Goal: Task Accomplishment & Management: Manage account settings

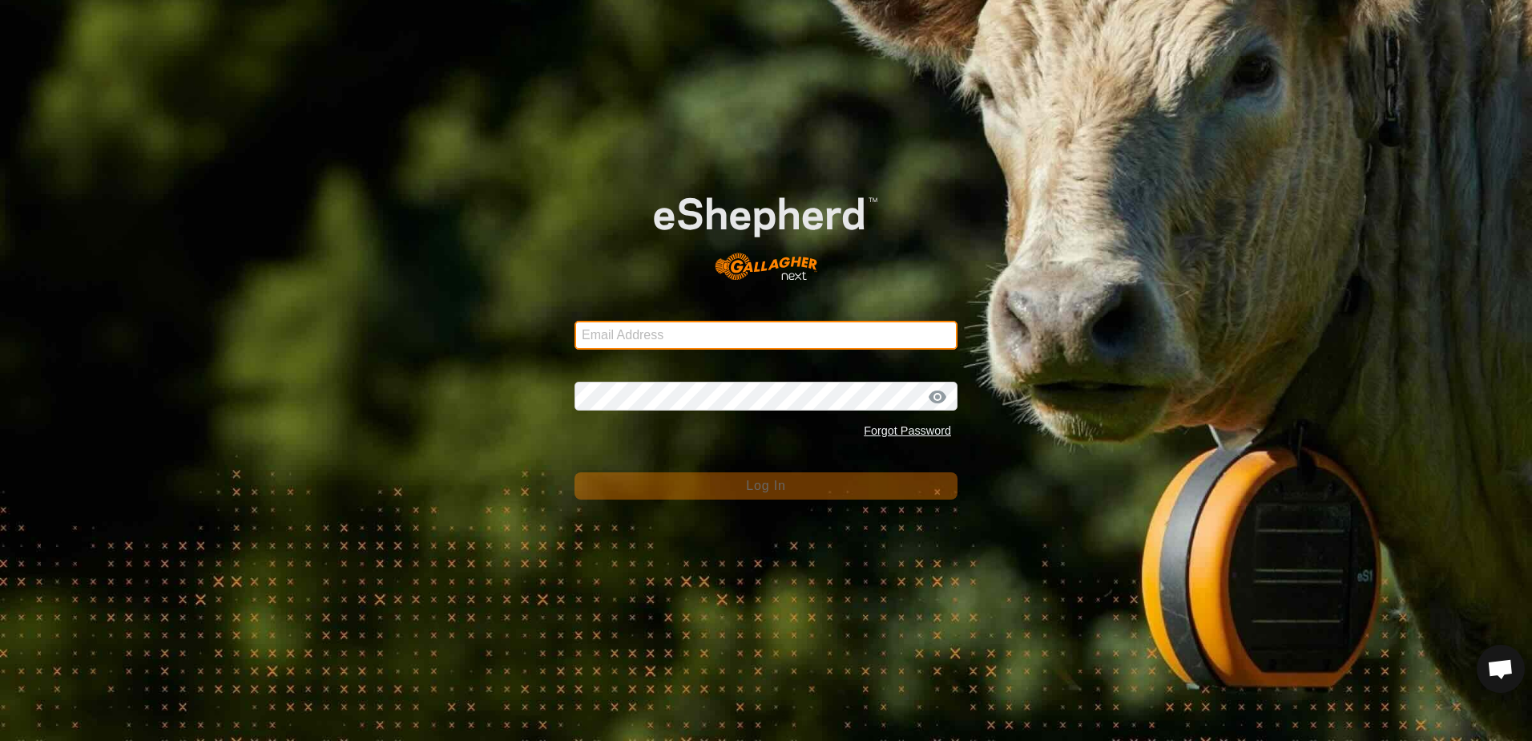
click at [651, 330] on input "Email Address" at bounding box center [766, 335] width 383 height 29
type input "echoy4@gmail.com"
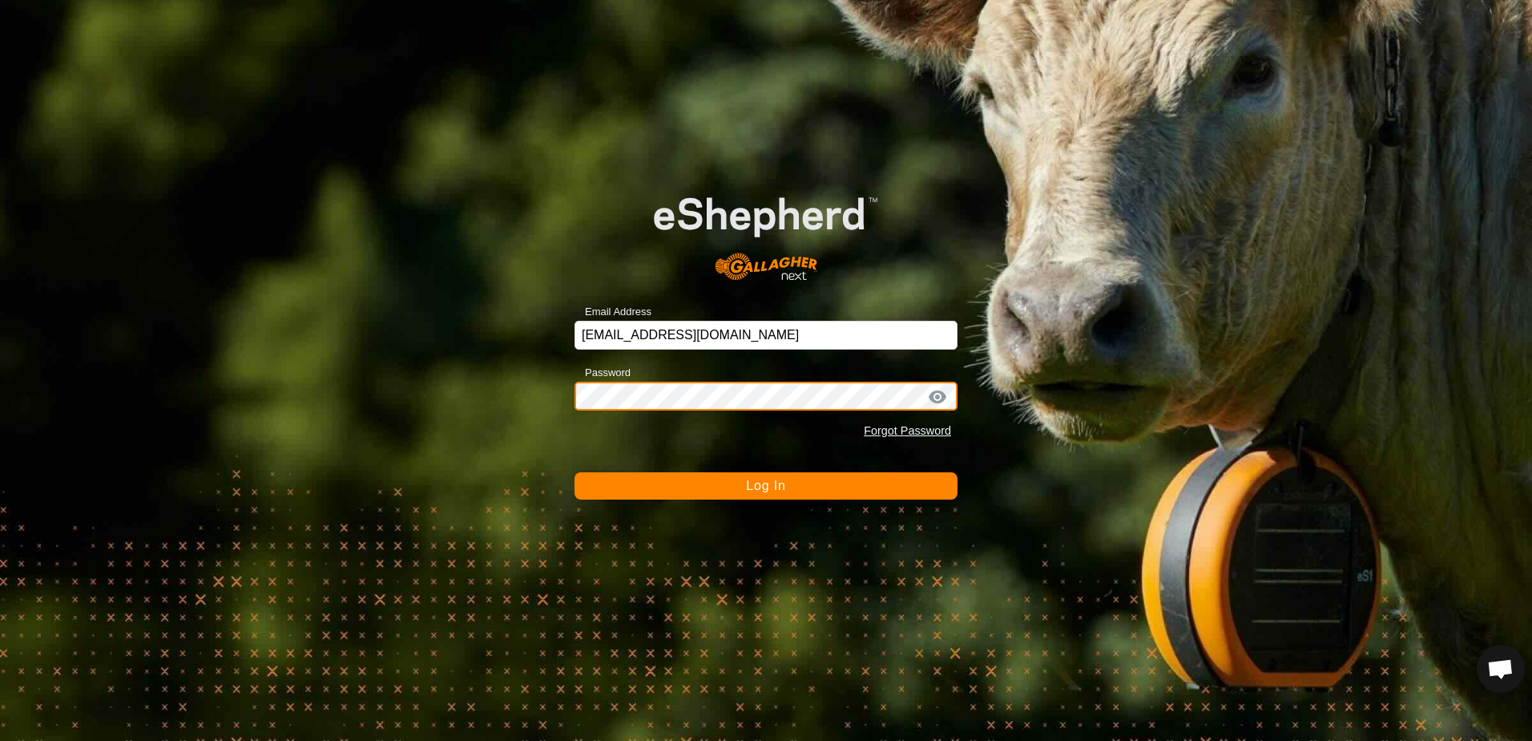
click at [575, 472] on button "Log In" at bounding box center [766, 485] width 383 height 27
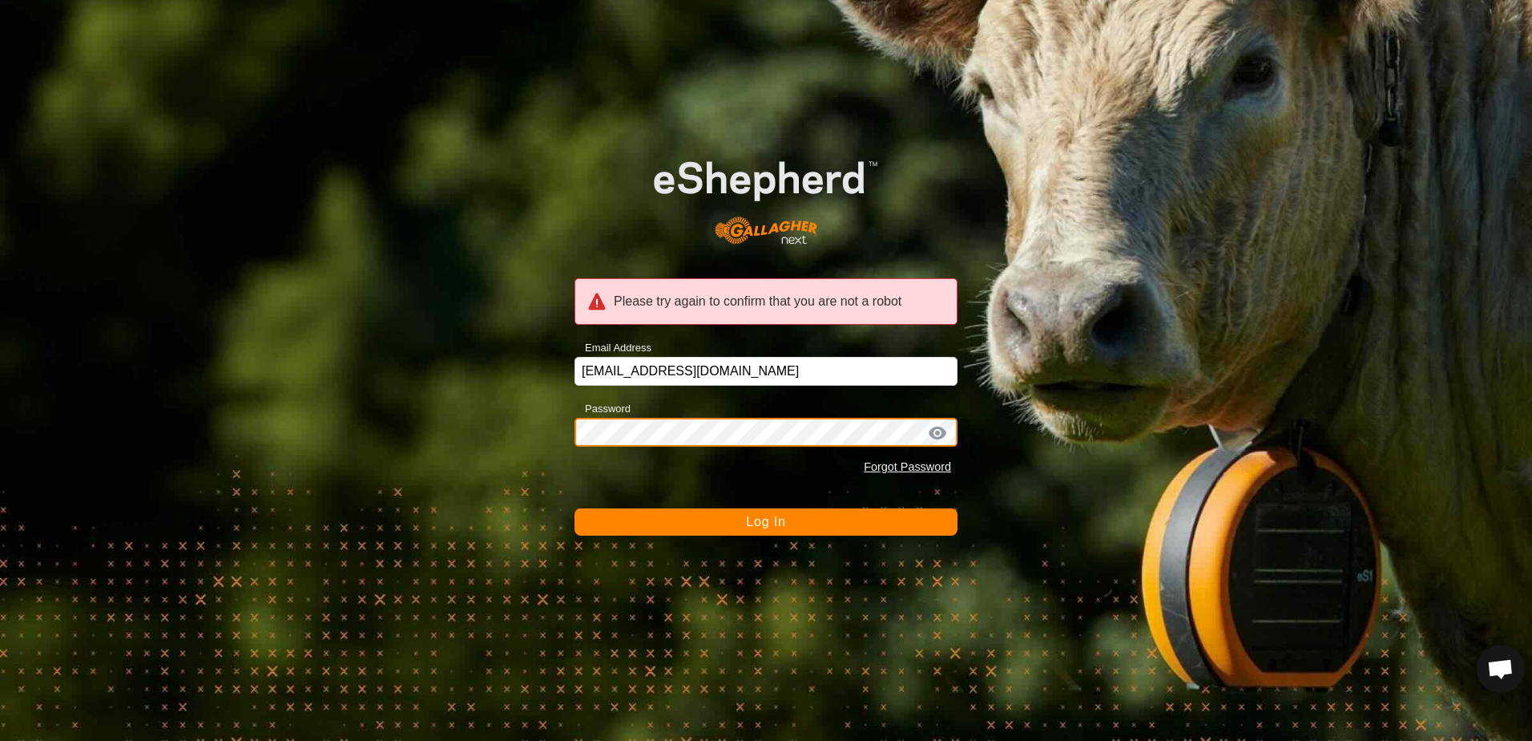
click at [542, 432] on div "Please try again to confirm that you are not a robot Email Address echoy4@gmail…" at bounding box center [766, 370] width 1532 height 741
click at [575, 508] on button "Log In" at bounding box center [766, 521] width 383 height 27
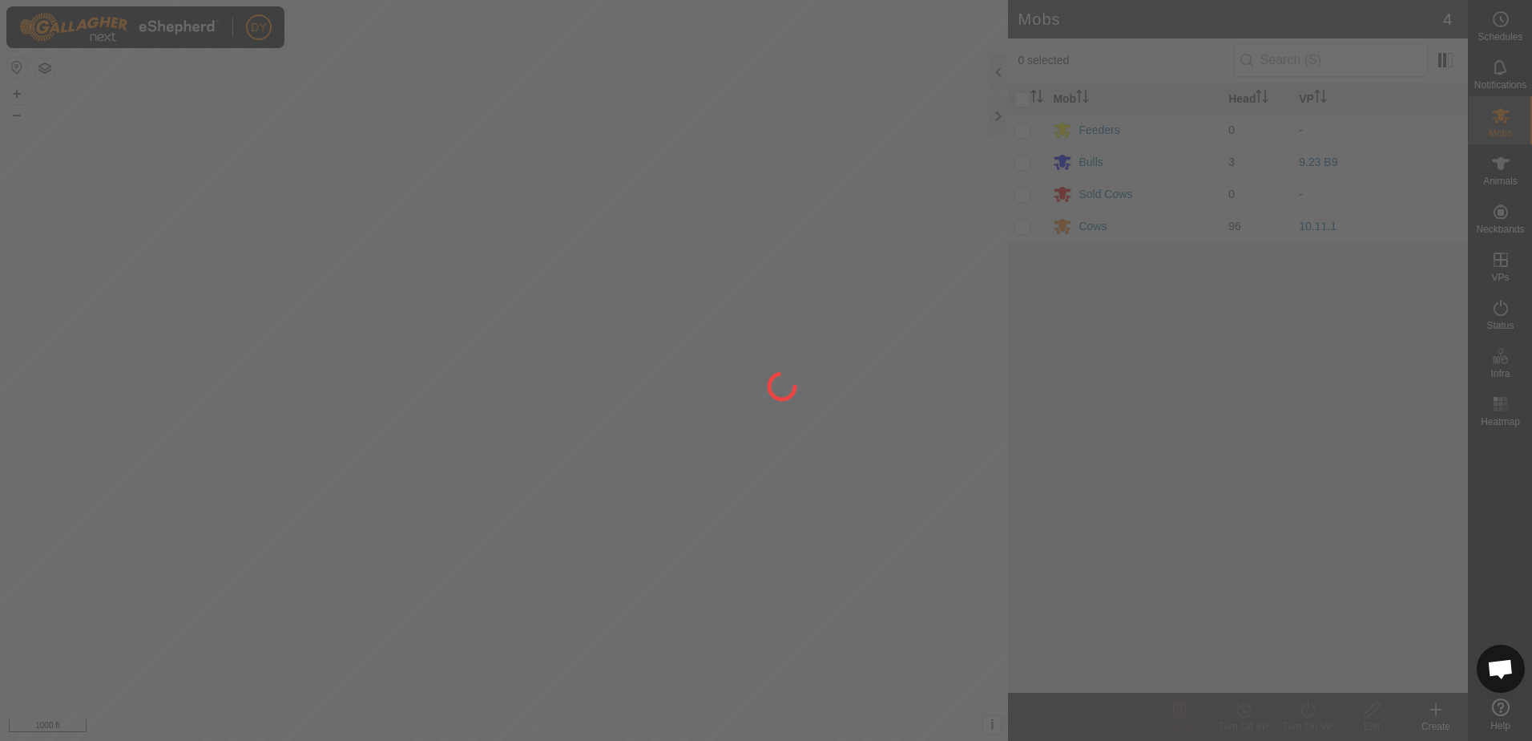
drag, startPoint x: 133, startPoint y: 272, endPoint x: 223, endPoint y: 261, distance: 90.4
click at [223, 261] on div at bounding box center [766, 370] width 1532 height 741
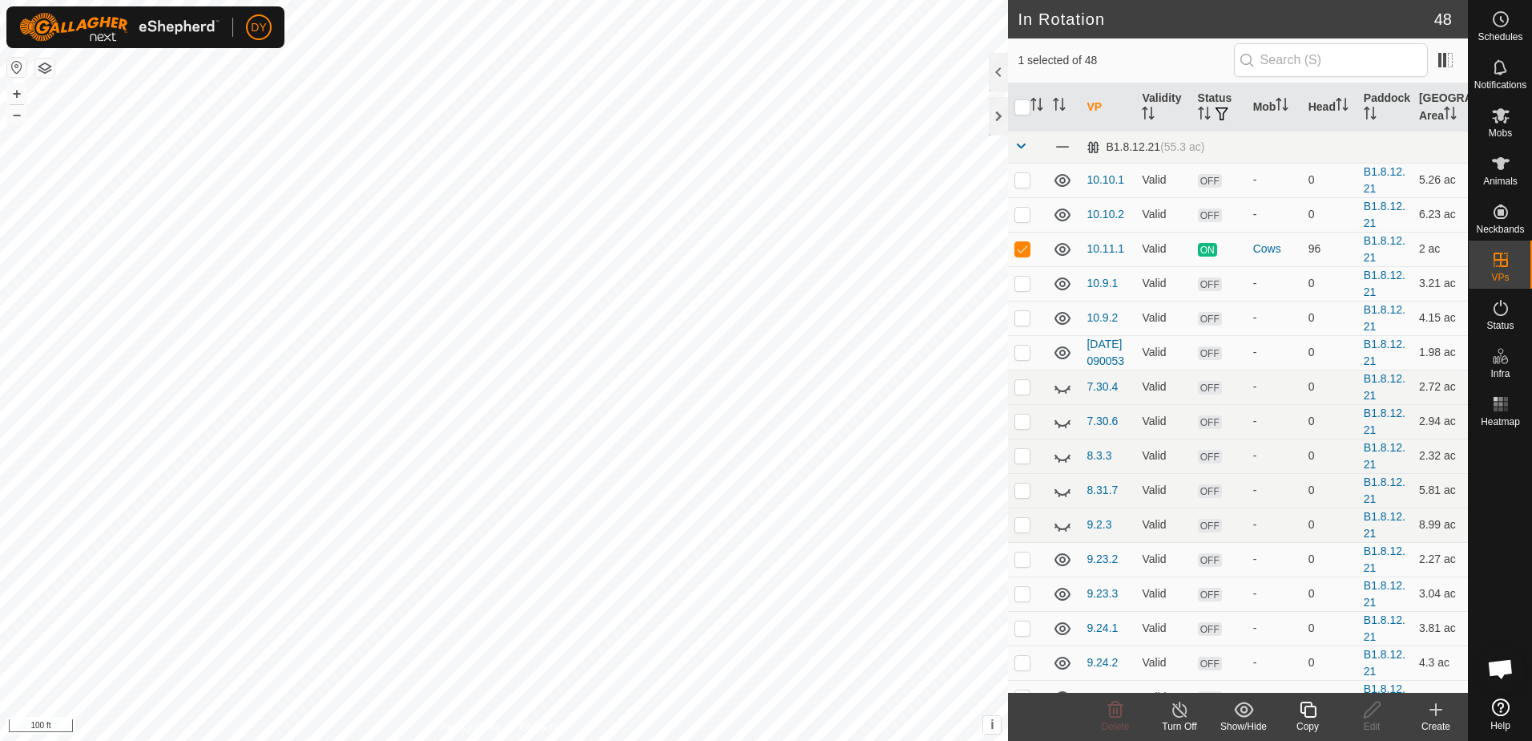
click at [1310, 713] on icon at bounding box center [1308, 709] width 20 height 19
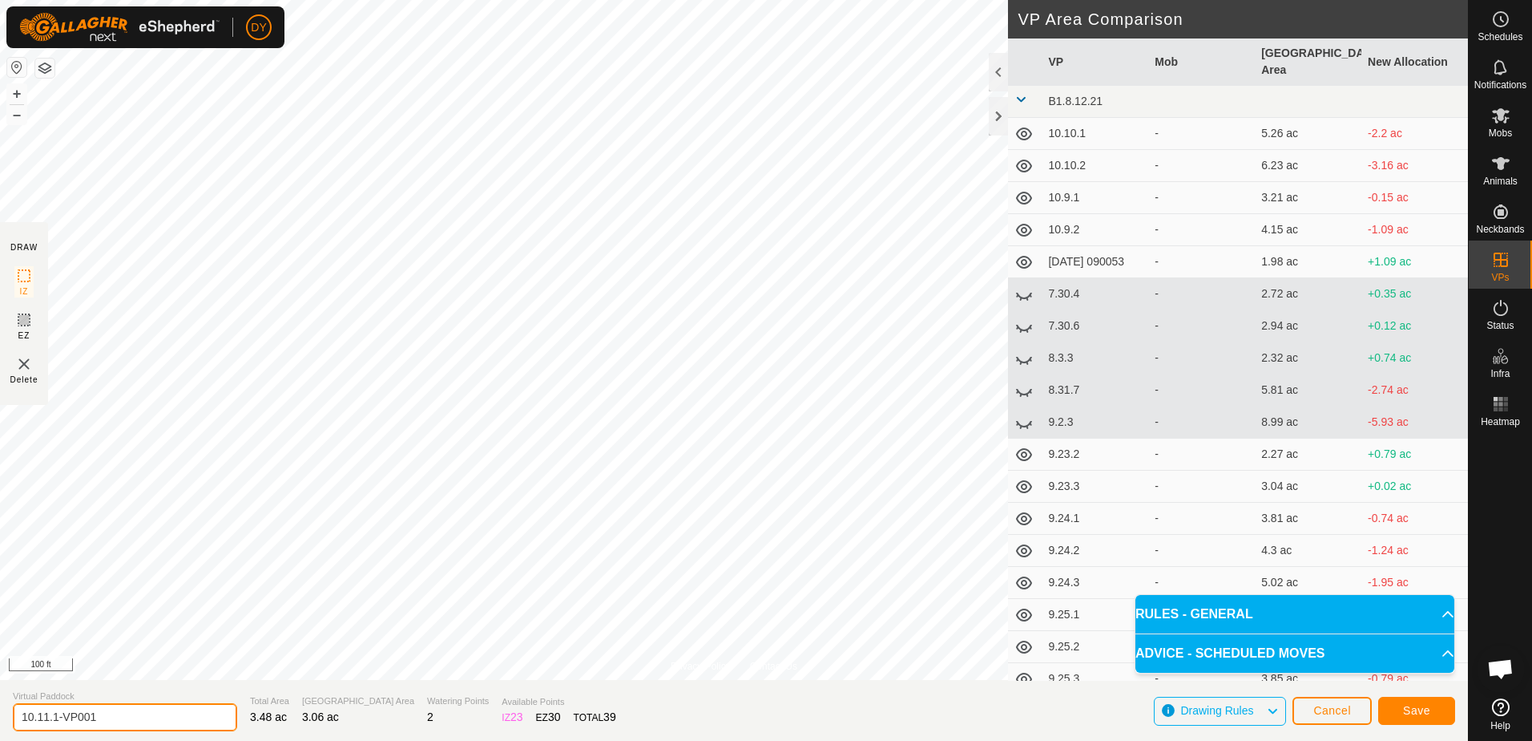
drag, startPoint x: 134, startPoint y: 714, endPoint x: 46, endPoint y: 713, distance: 88.2
click at [46, 713] on input "10.11.1-VP001" at bounding box center [125, 717] width 224 height 28
type input "10.12.1"
click at [1428, 709] on span "Save" at bounding box center [1416, 710] width 27 height 13
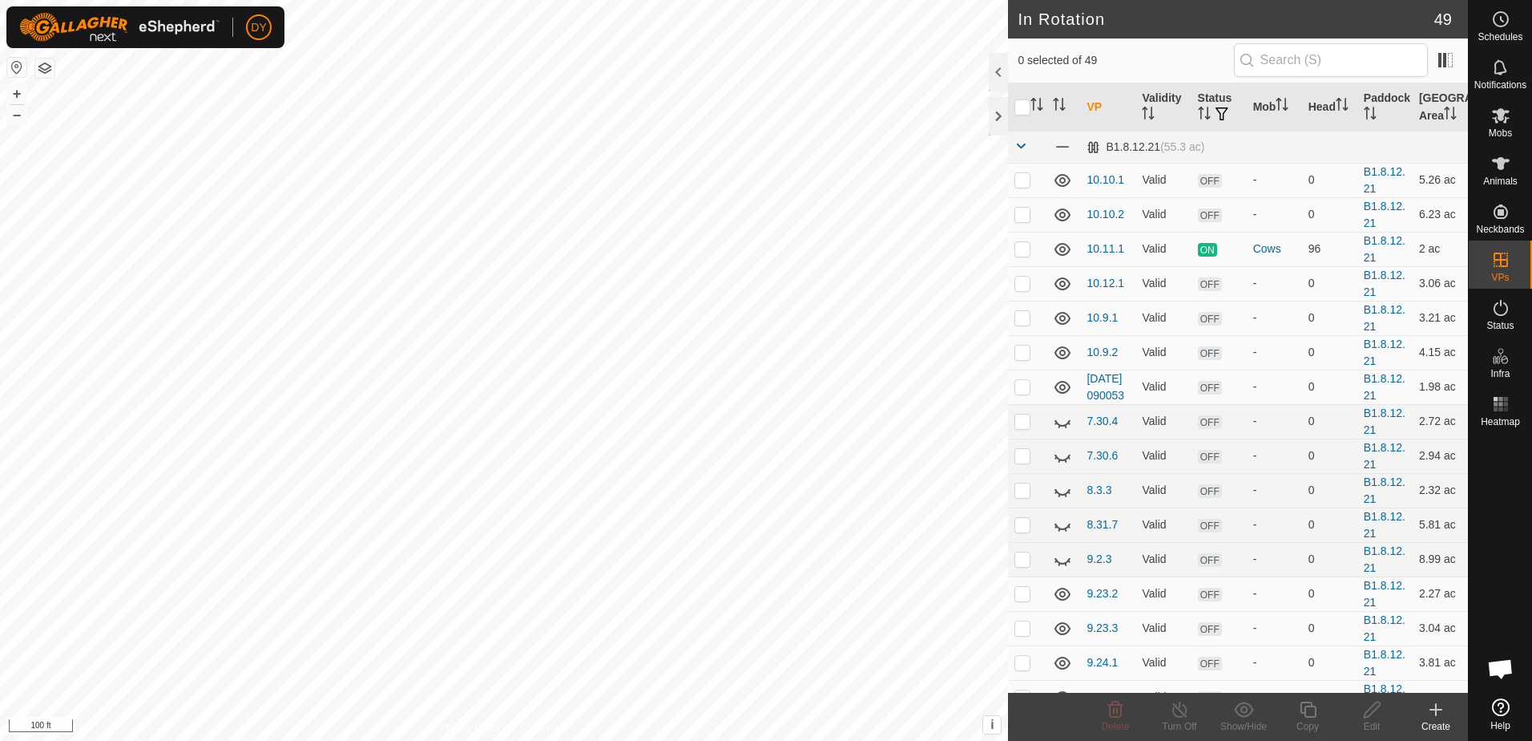
checkbox input "true"
checkbox input "false"
click at [1306, 714] on icon at bounding box center [1308, 709] width 20 height 19
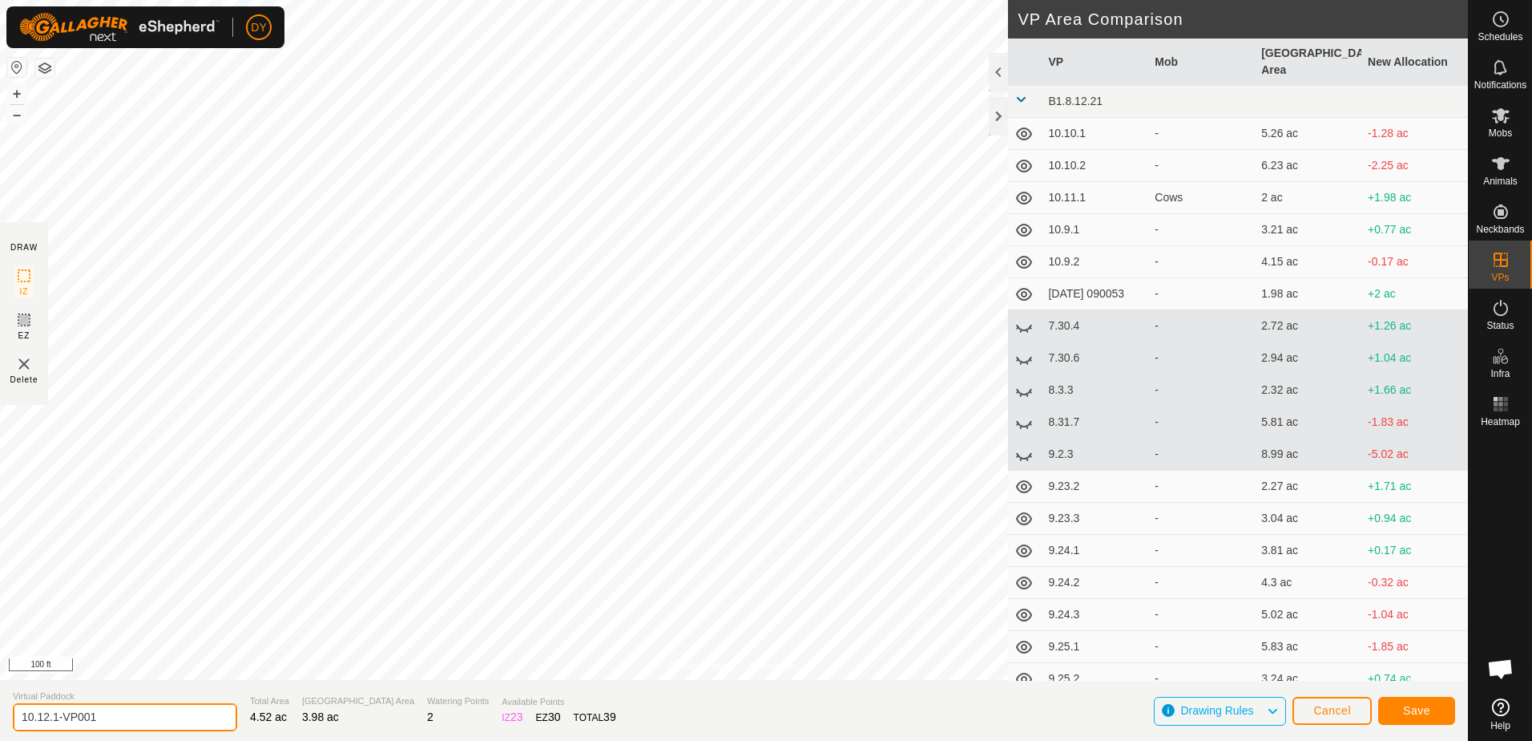
drag, startPoint x: 128, startPoint y: 713, endPoint x: 55, endPoint y: 723, distance: 74.5
click at [55, 723] on input "10.12.1-VP001" at bounding box center [125, 717] width 224 height 28
type input "10.12.2"
click at [1407, 711] on span "Save" at bounding box center [1416, 710] width 27 height 13
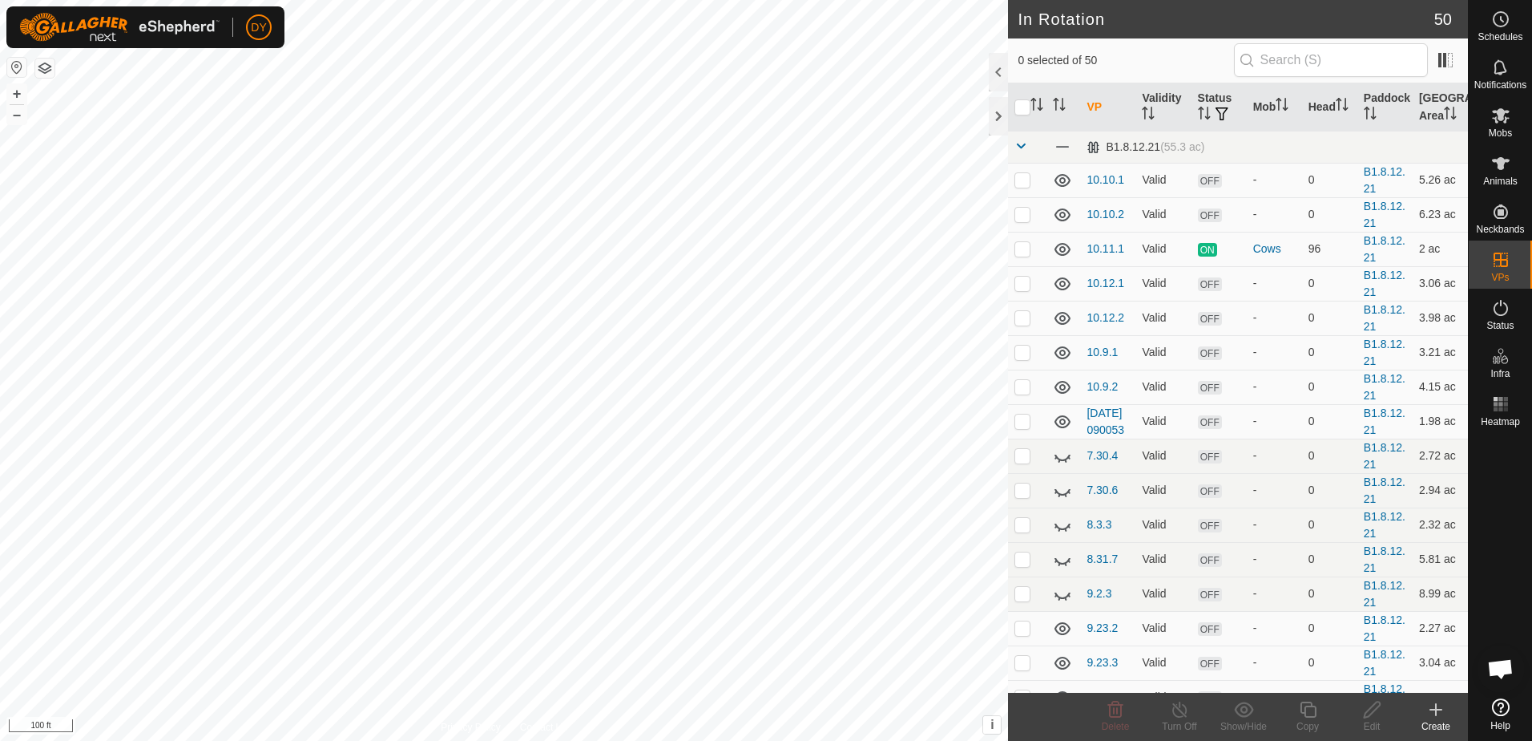
checkbox input "true"
click at [1108, 713] on icon at bounding box center [1115, 709] width 19 height 19
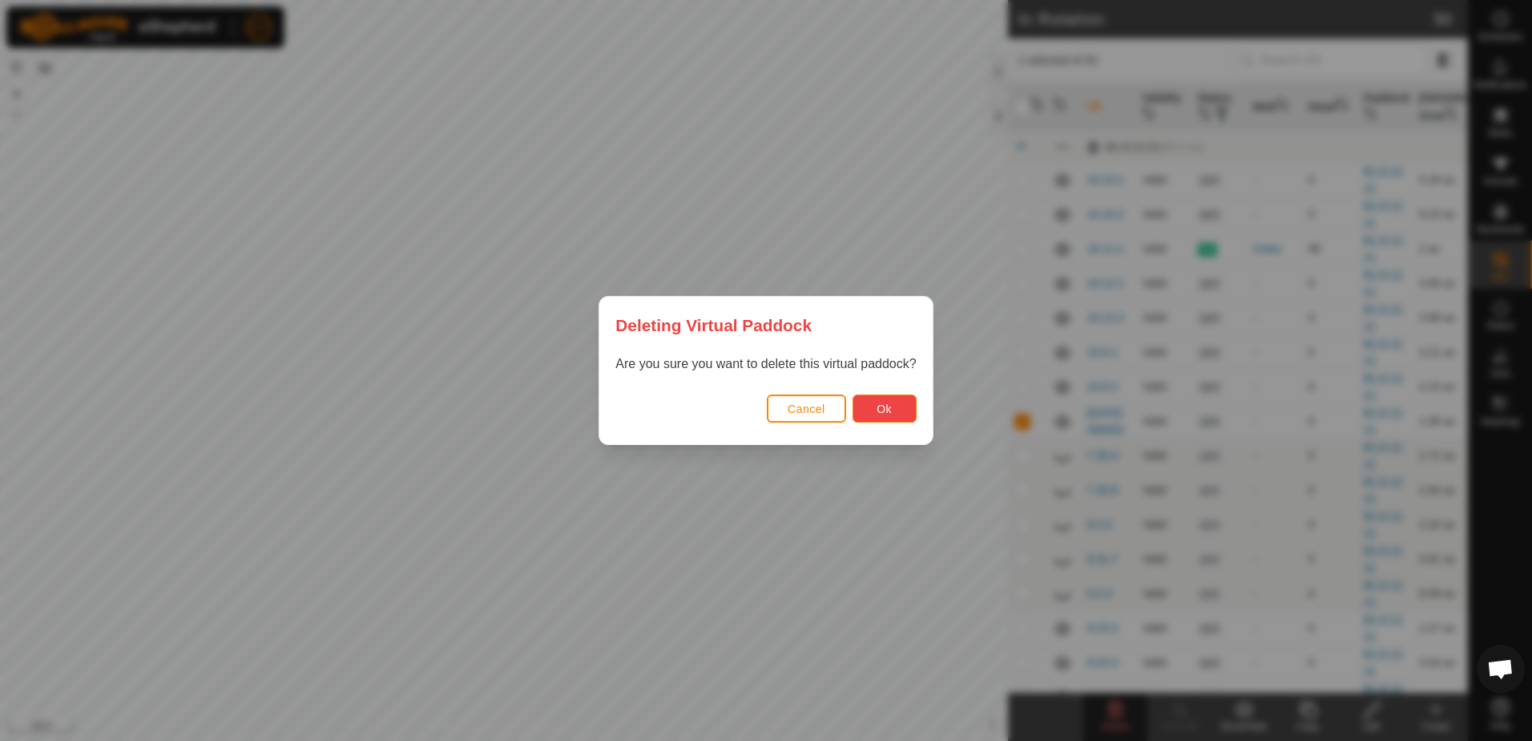
click at [874, 406] on button "Ok" at bounding box center [885, 408] width 64 height 28
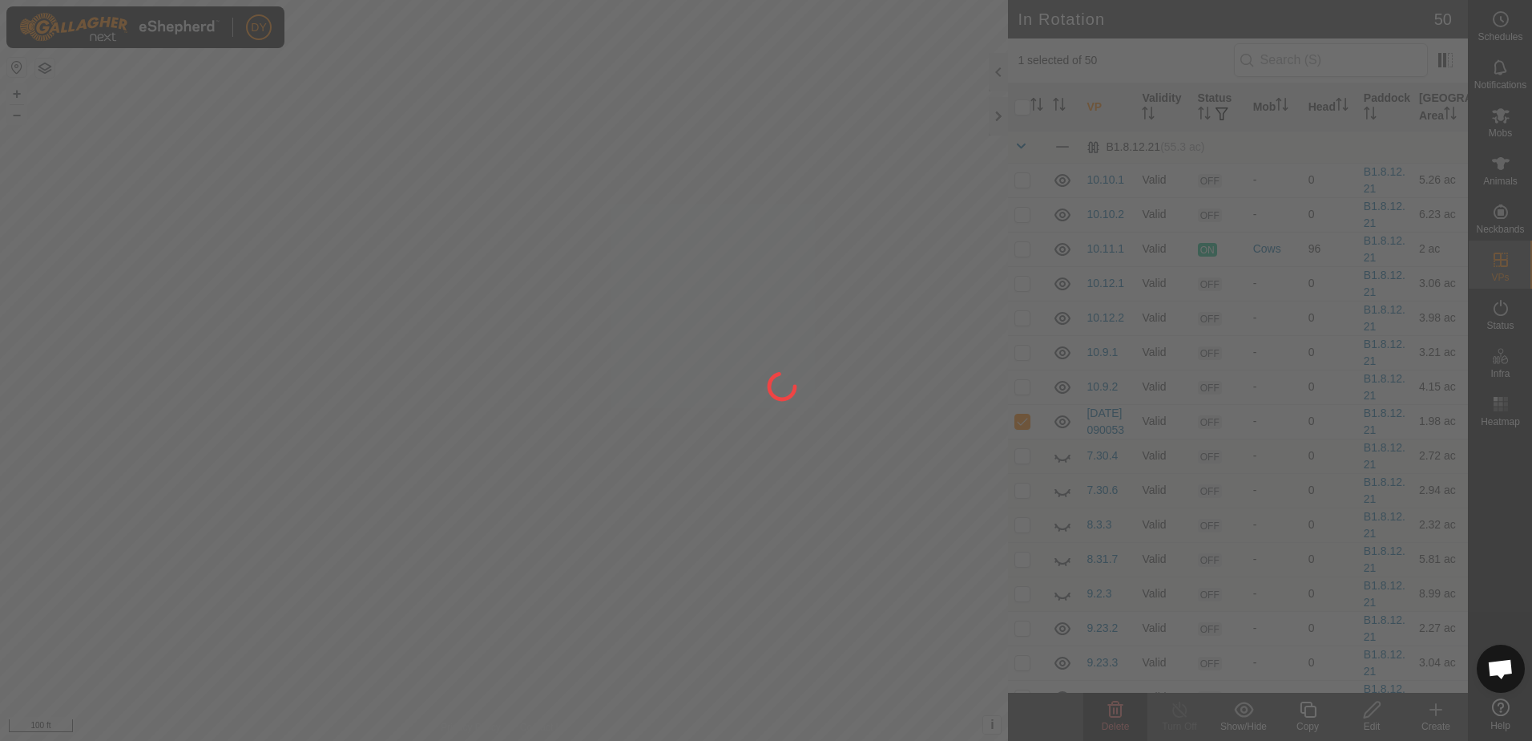
checkbox input "false"
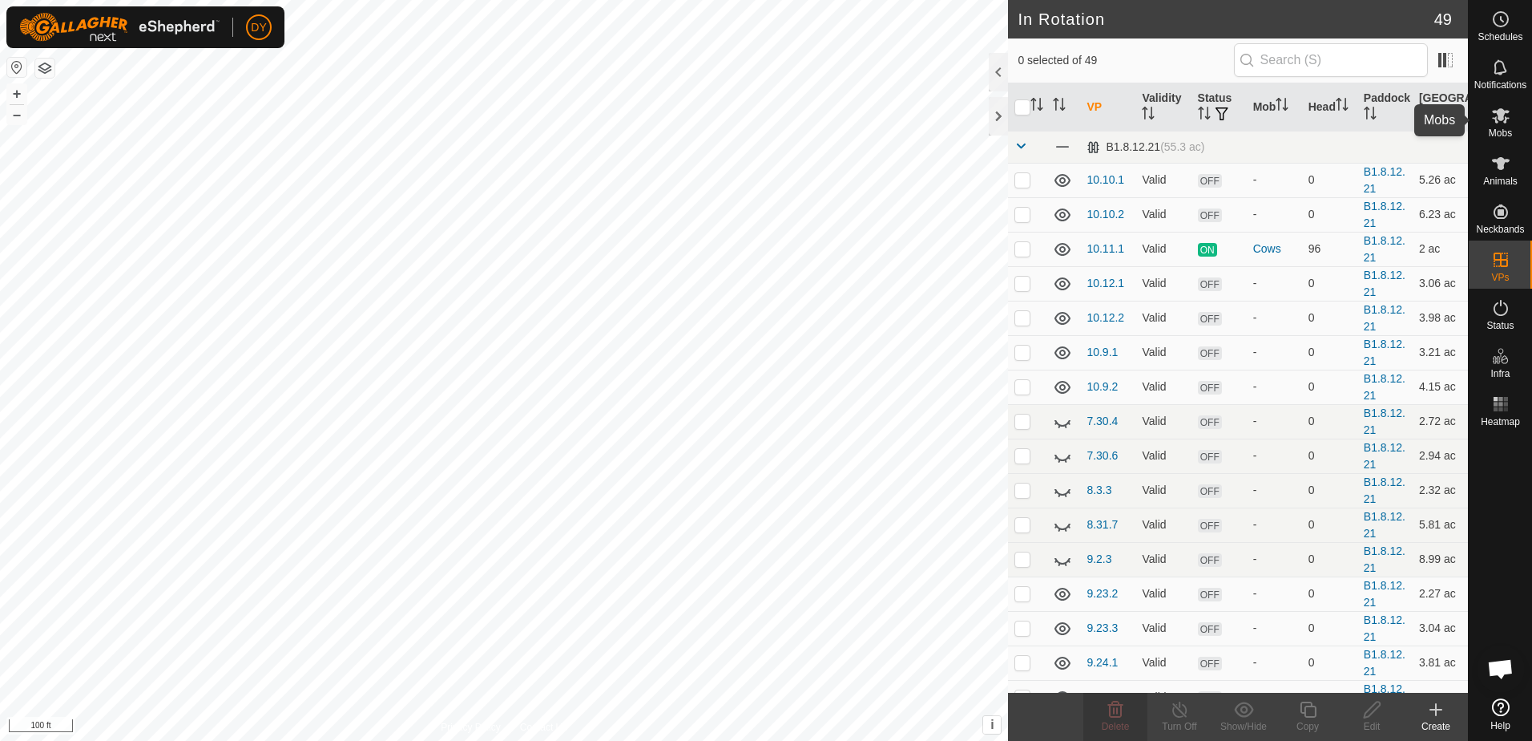
click at [1505, 119] on icon at bounding box center [1501, 115] width 18 height 15
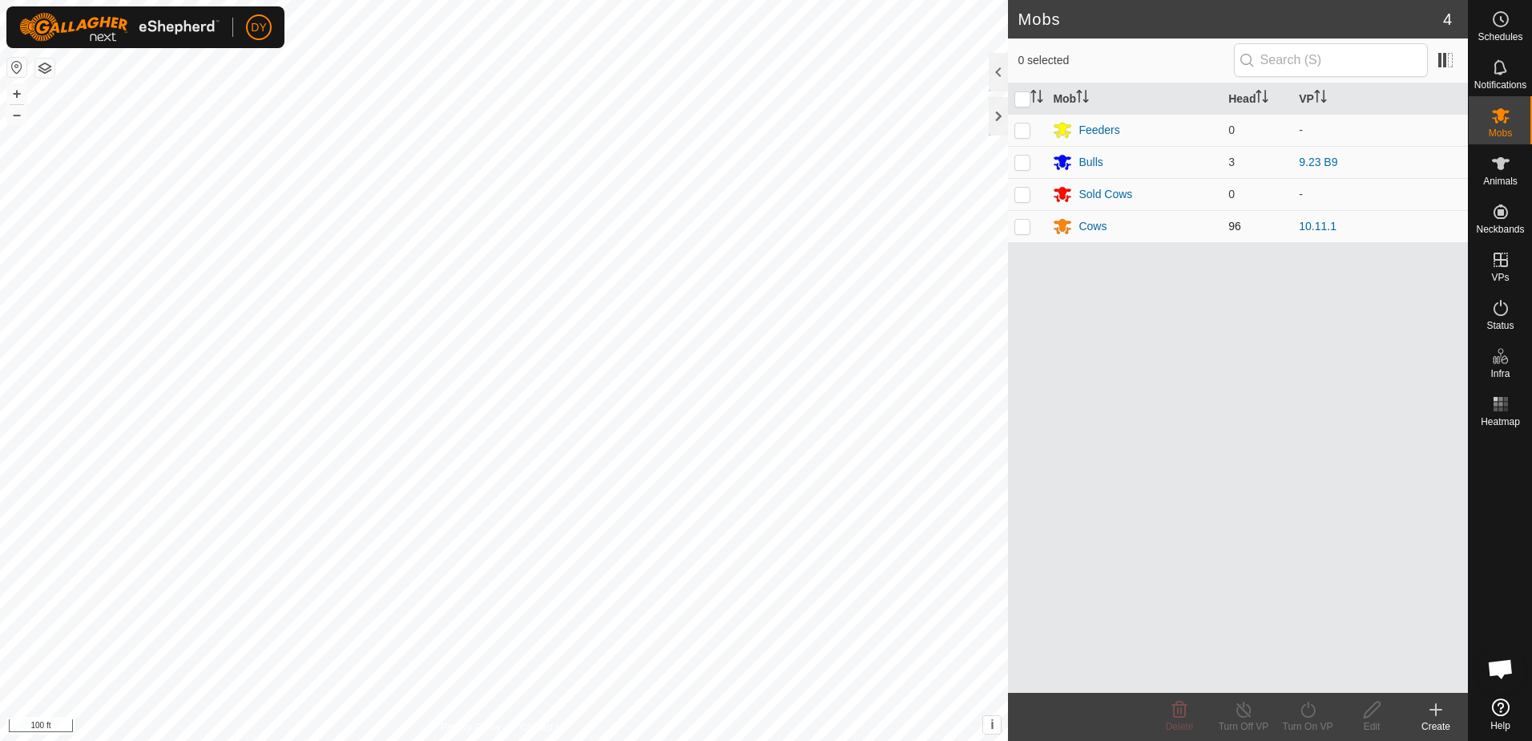
click at [1020, 224] on p-checkbox at bounding box center [1023, 226] width 16 height 13
checkbox input "true"
click at [1314, 709] on icon at bounding box center [1308, 709] width 14 height 16
click at [1307, 674] on link "Now" at bounding box center [1356, 674] width 159 height 32
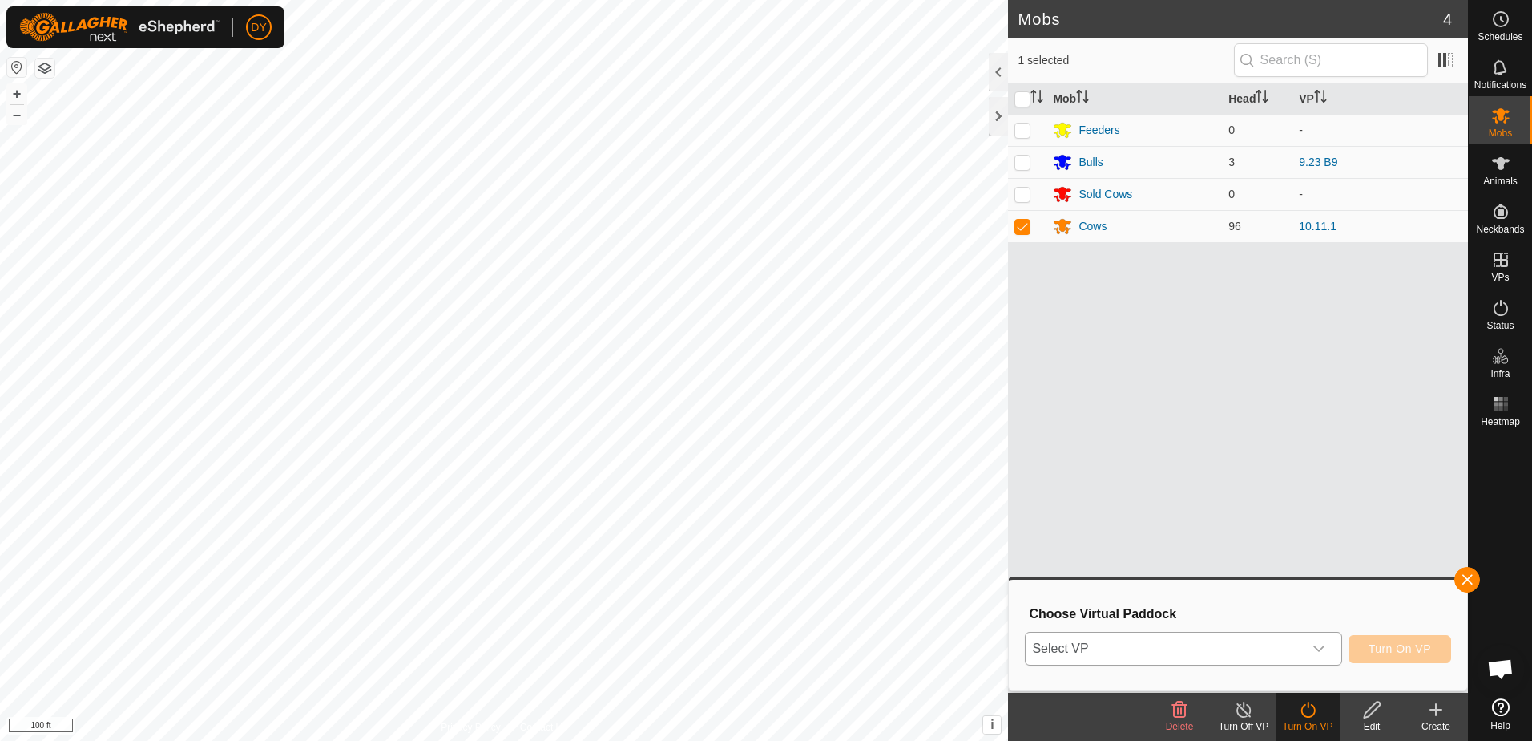
click at [1152, 650] on span "Select VP" at bounding box center [1164, 648] width 277 height 32
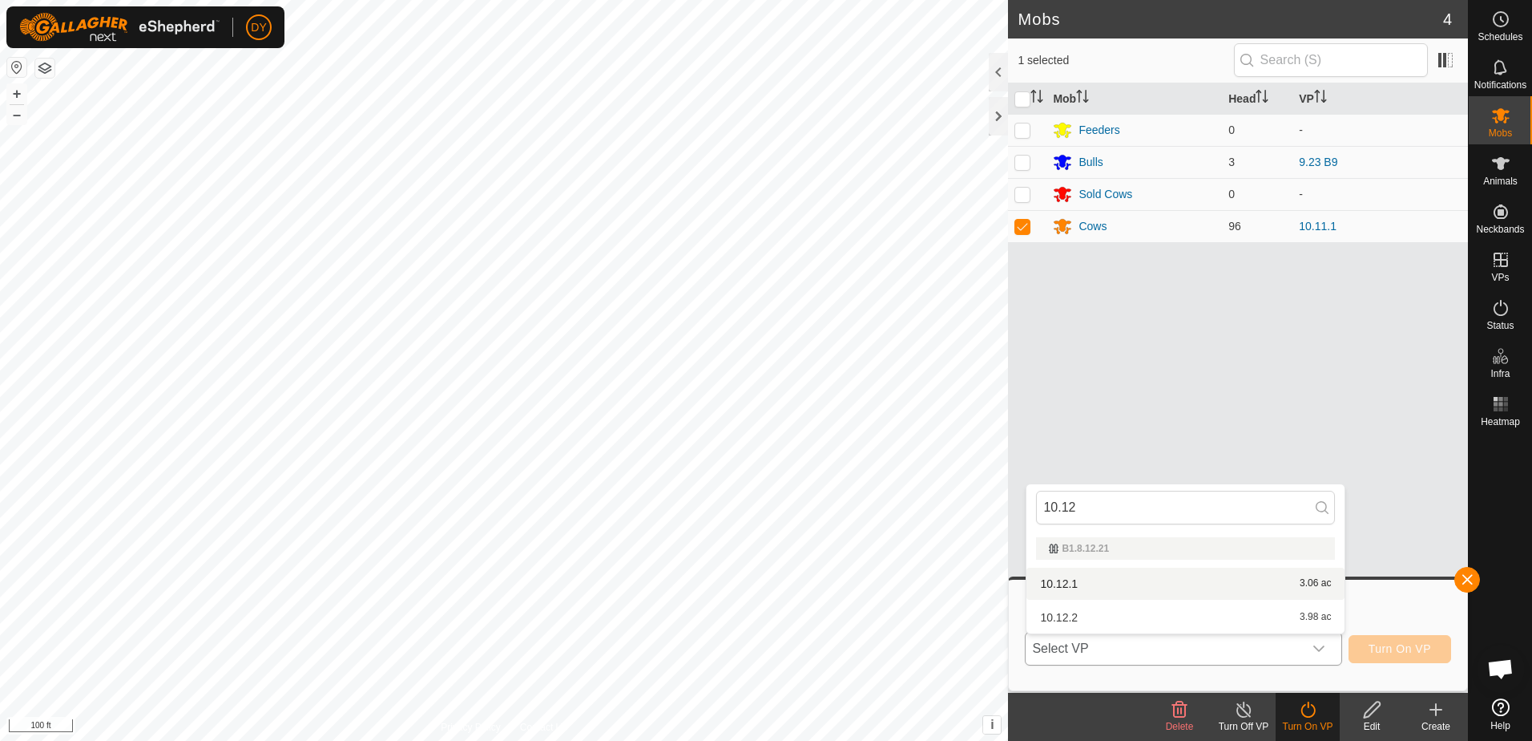
type input "10.12"
click at [1078, 581] on li "10.12.1 3.06 ac" at bounding box center [1186, 583] width 318 height 32
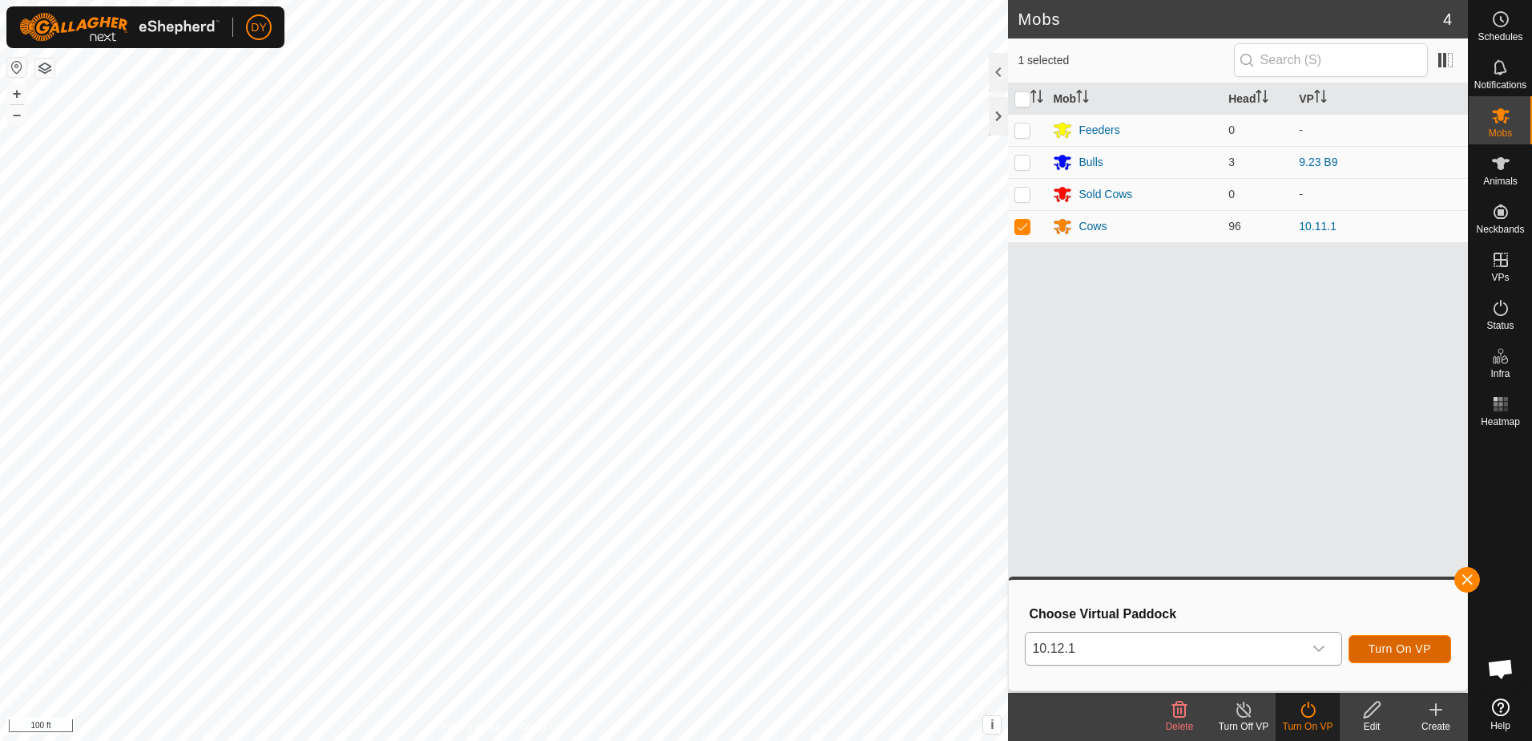
click at [1397, 647] on span "Turn On VP" at bounding box center [1400, 648] width 63 height 13
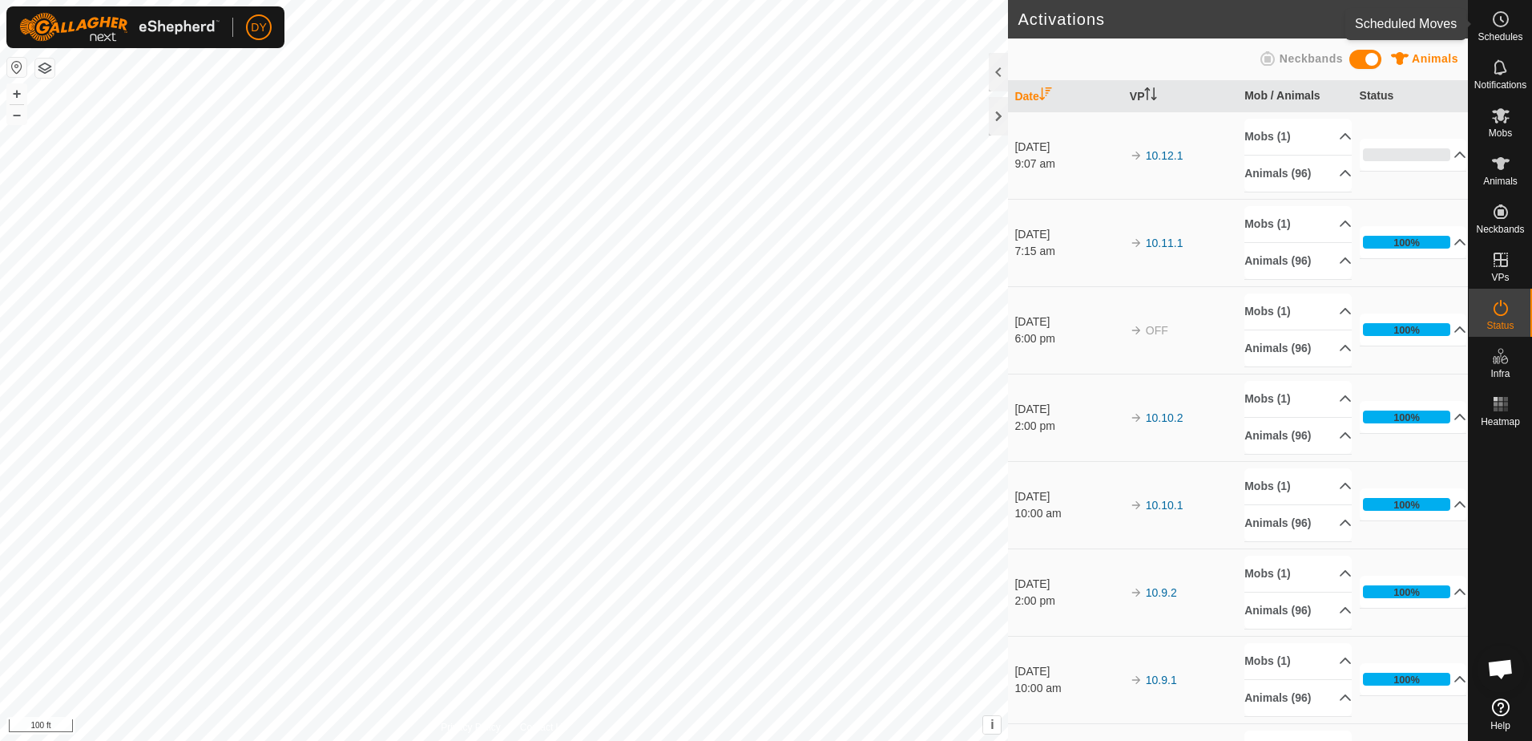
click at [1506, 25] on circle at bounding box center [1501, 19] width 14 height 14
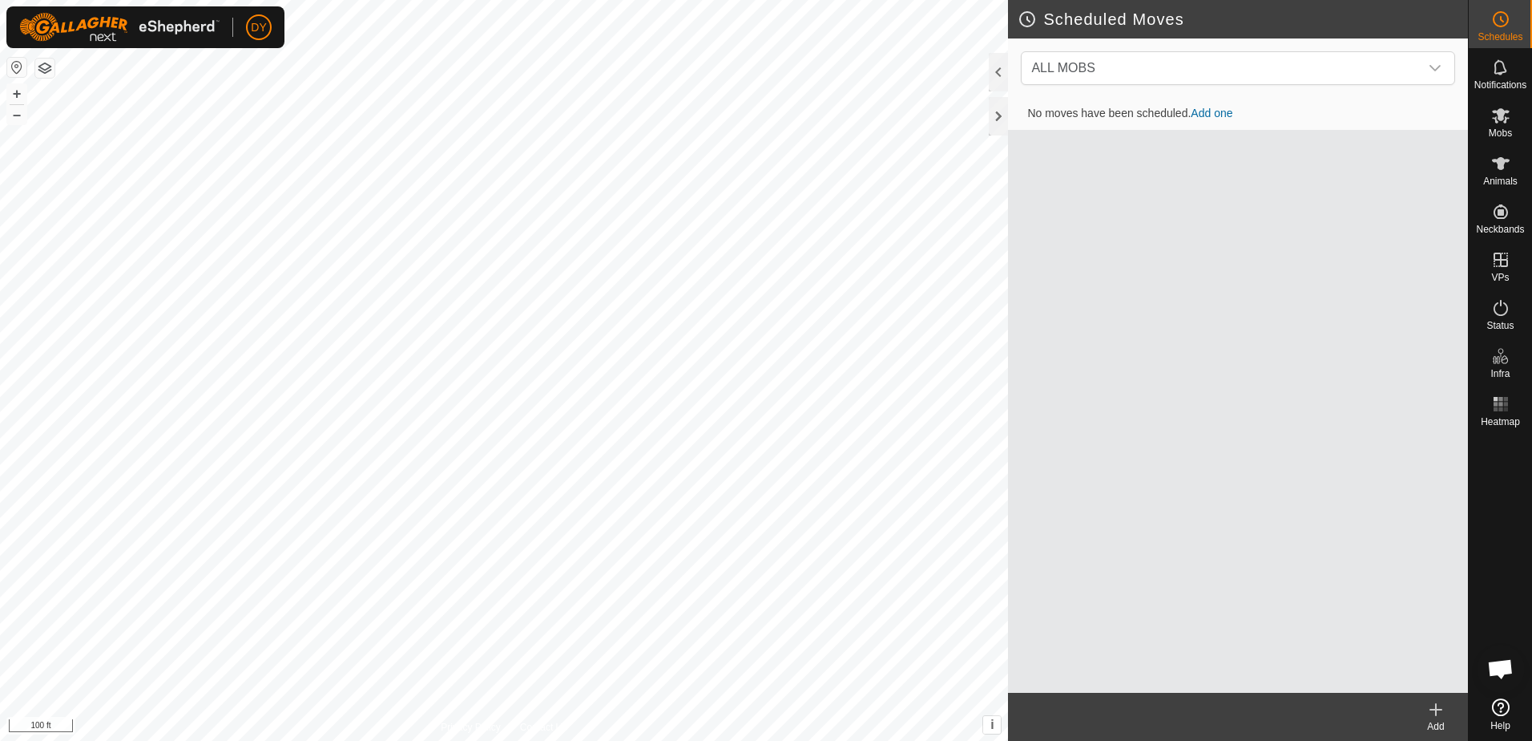
click at [1441, 708] on icon at bounding box center [1436, 709] width 19 height 19
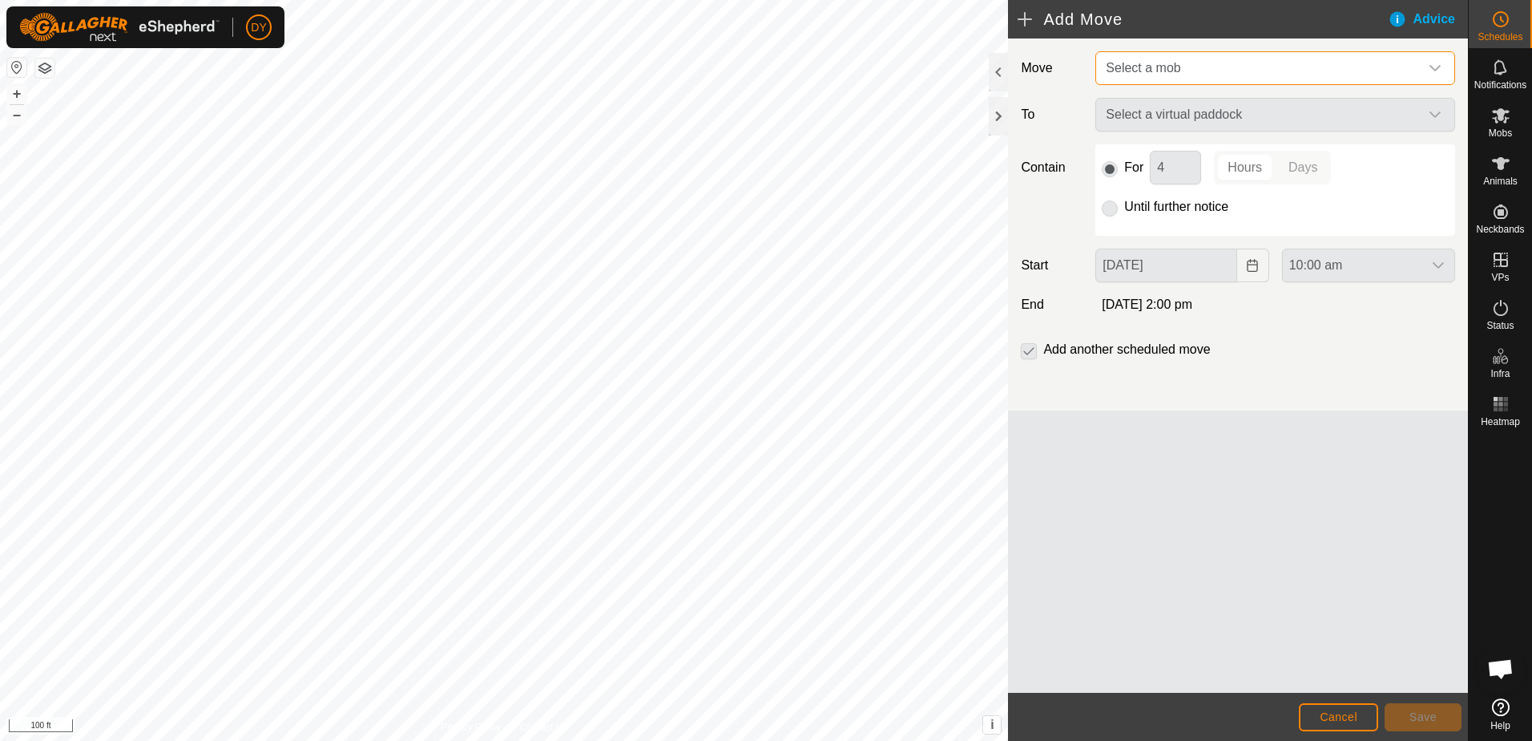
click at [1134, 71] on span "Select a mob" at bounding box center [1143, 68] width 75 height 14
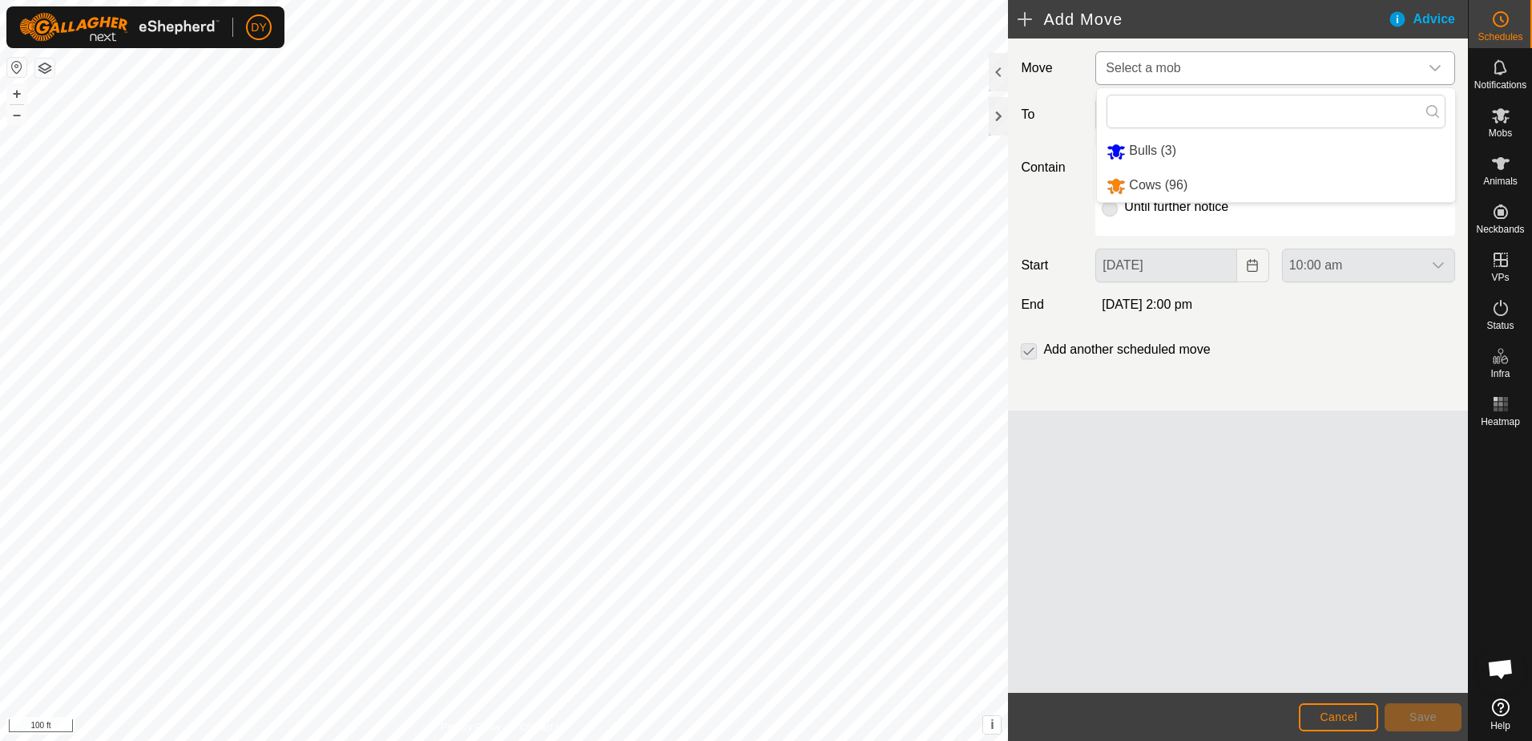
click at [1129, 182] on li "Cows (96)" at bounding box center [1276, 185] width 358 height 33
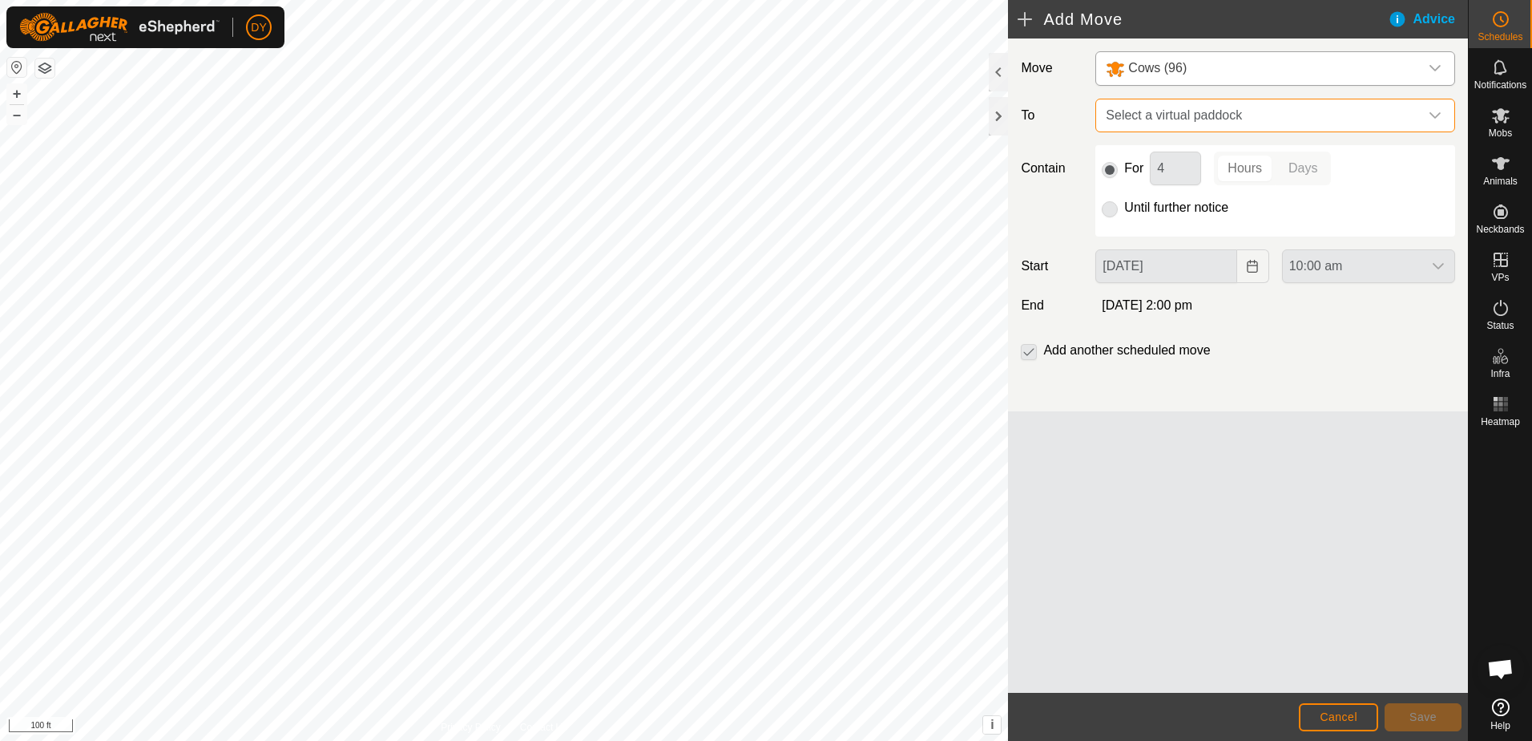
click at [1192, 112] on span "Select a virtual paddock" at bounding box center [1260, 115] width 320 height 32
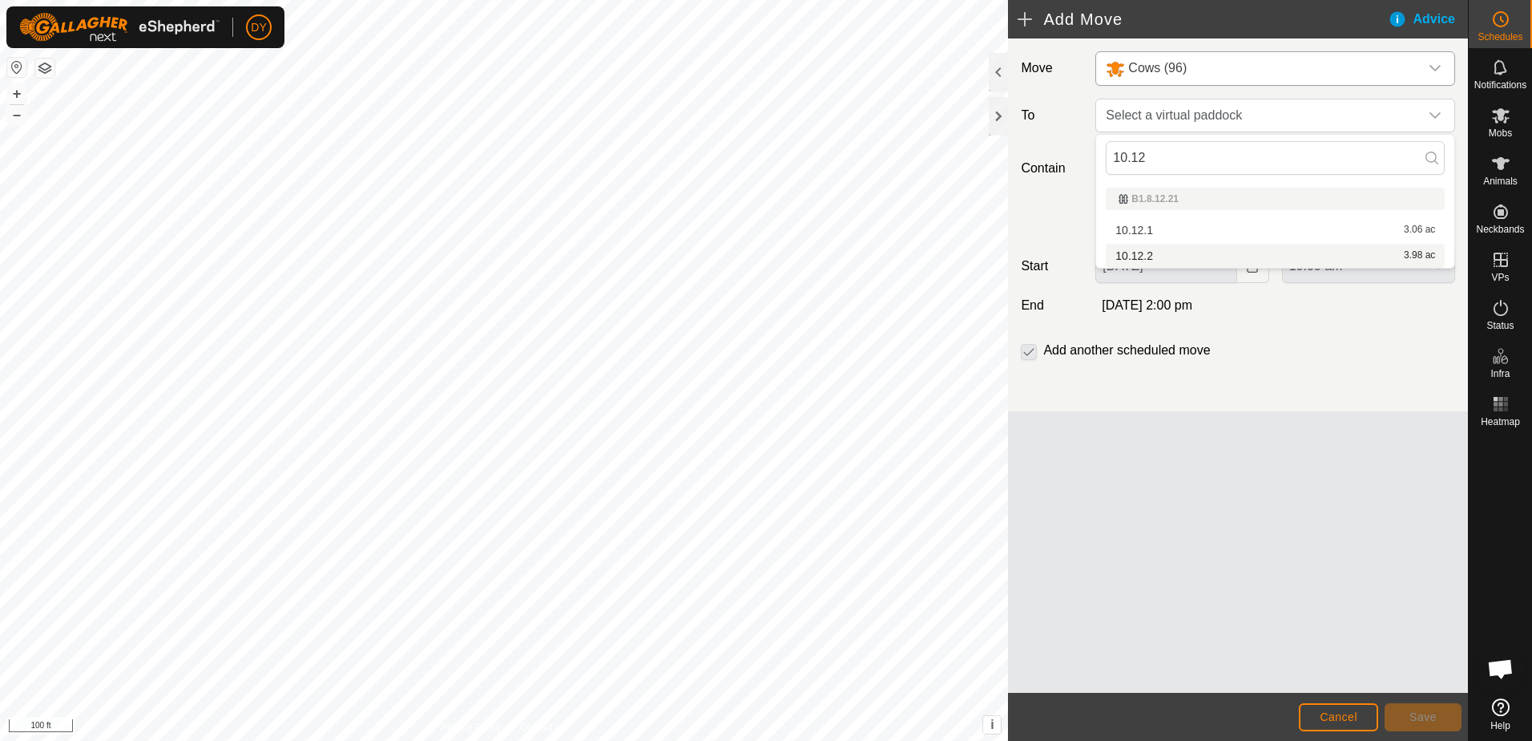
type input "10.12"
click at [1133, 250] on li "10.12.2 3.98 ac" at bounding box center [1275, 256] width 339 height 24
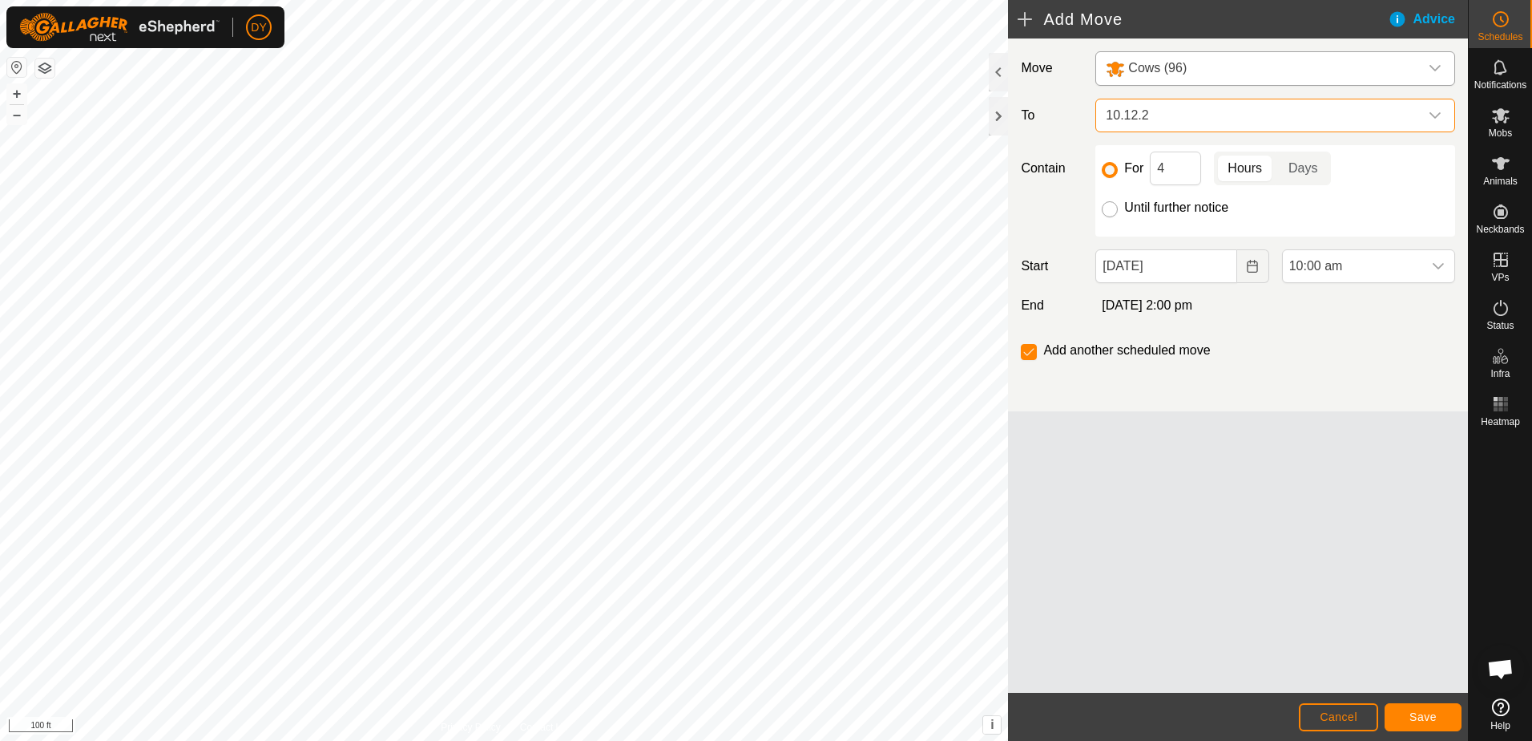
click at [1112, 208] on input "Until further notice" at bounding box center [1110, 209] width 16 height 16
radio input "true"
checkbox input "false"
click at [1448, 262] on div "dropdown trigger" at bounding box center [1439, 266] width 32 height 32
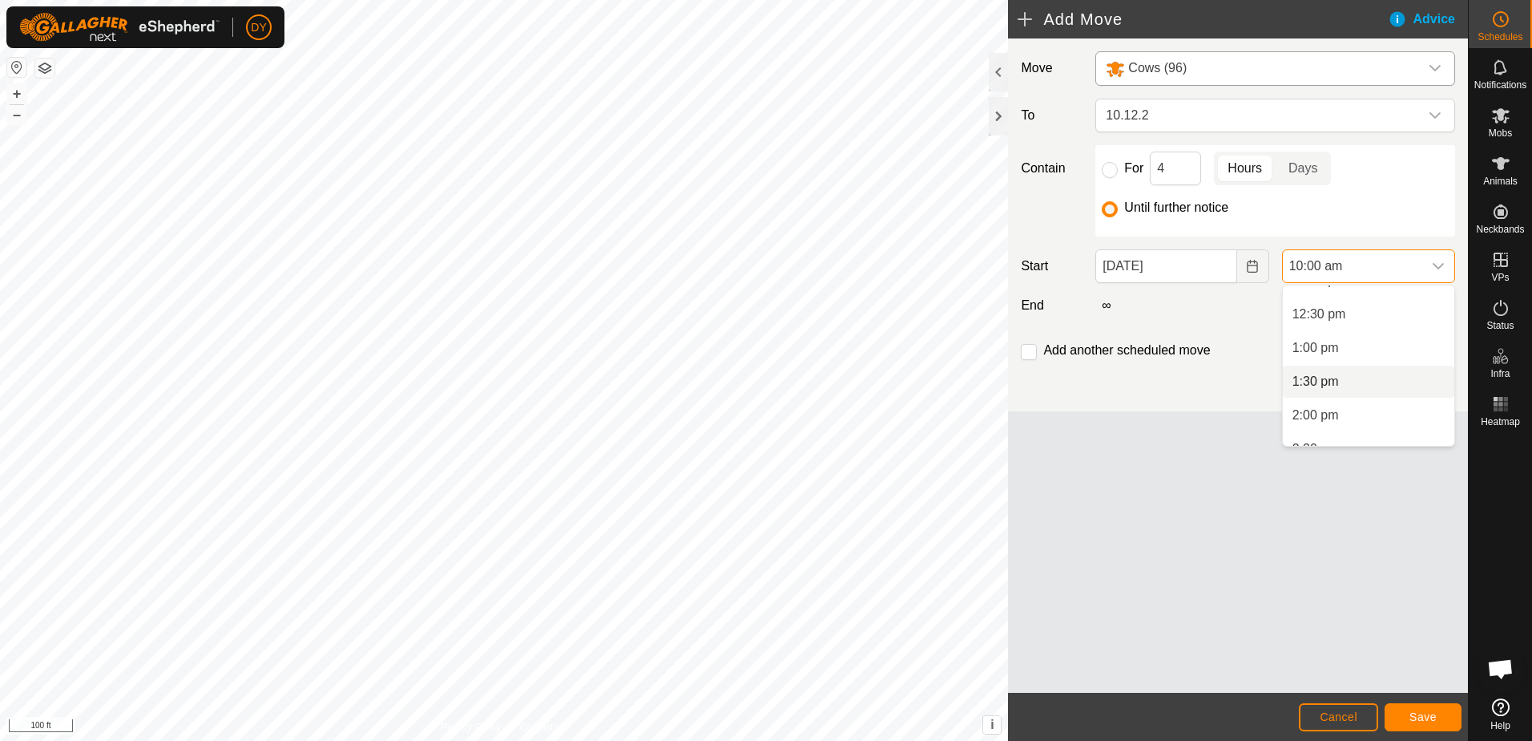
scroll to position [866, 0]
click at [1323, 377] on li "2:00 pm" at bounding box center [1369, 378] width 172 height 32
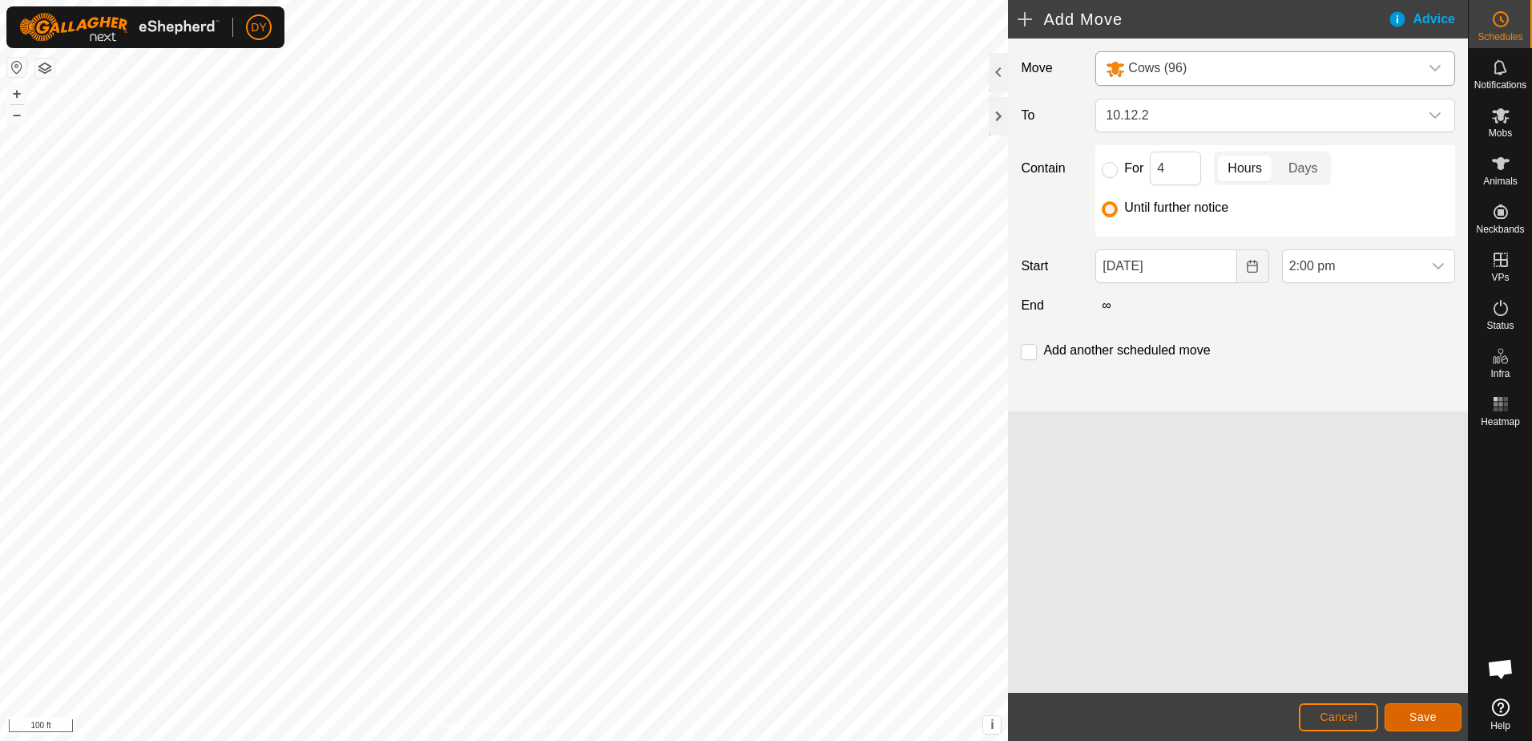
click at [1443, 719] on button "Save" at bounding box center [1423, 717] width 77 height 28
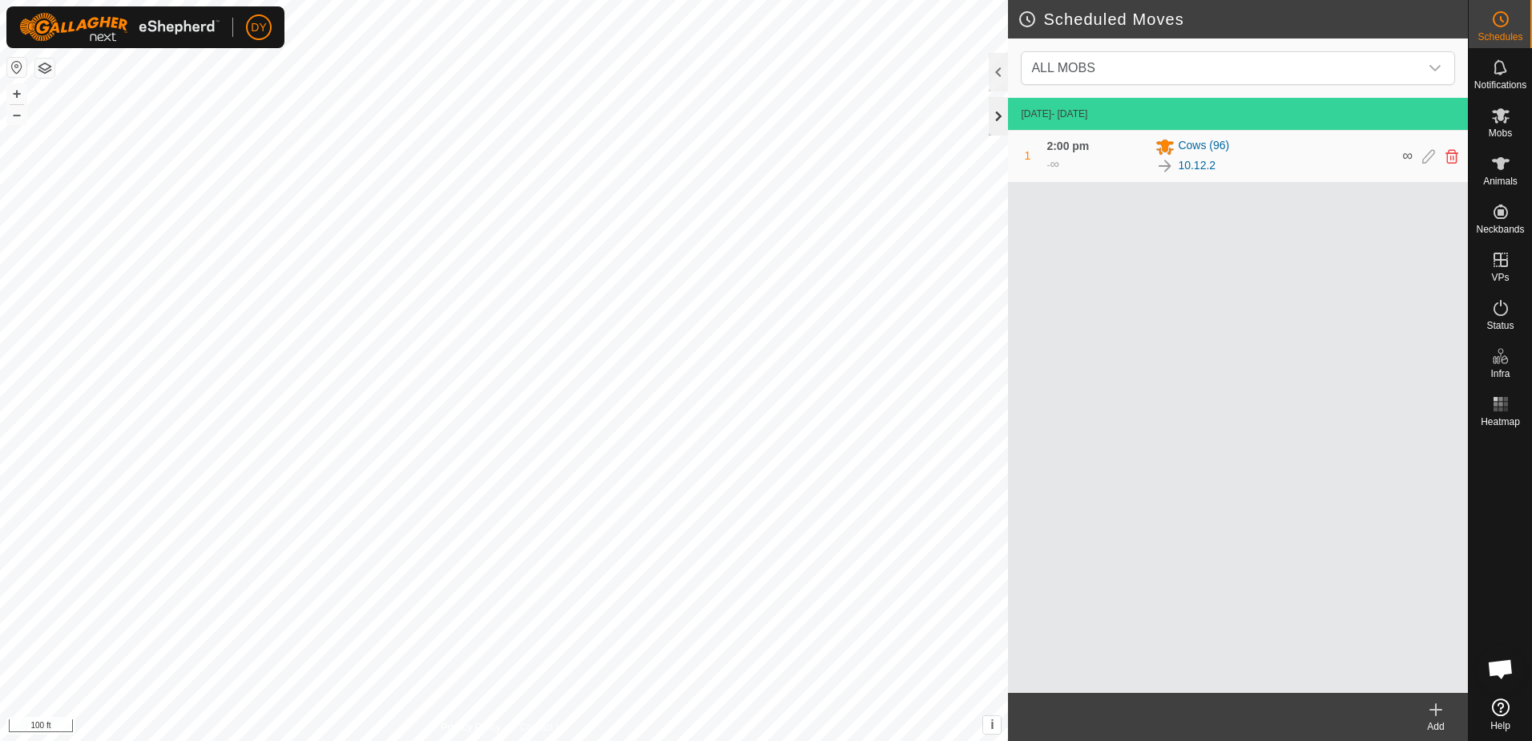
click at [991, 116] on div at bounding box center [998, 116] width 19 height 38
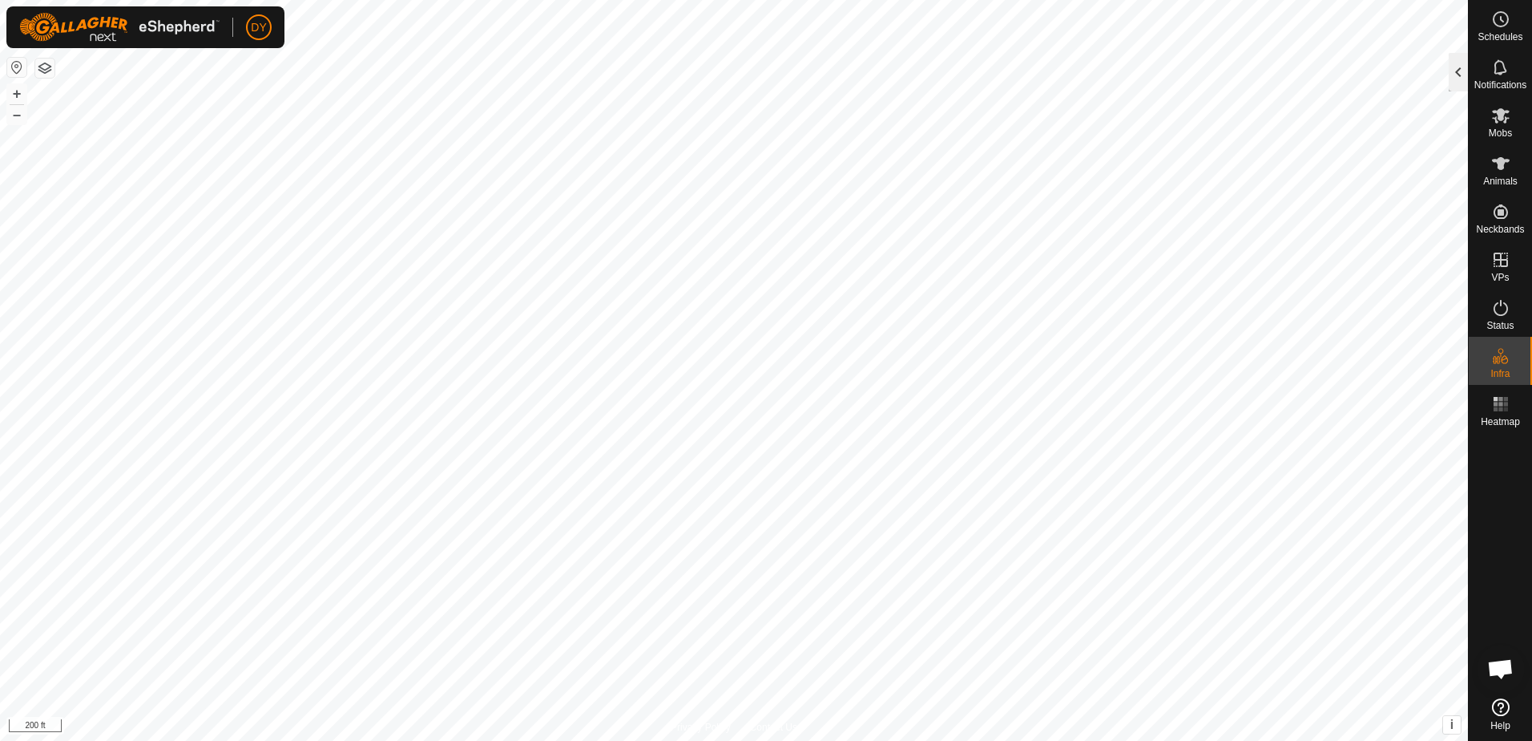
click at [1458, 62] on div at bounding box center [1458, 72] width 19 height 38
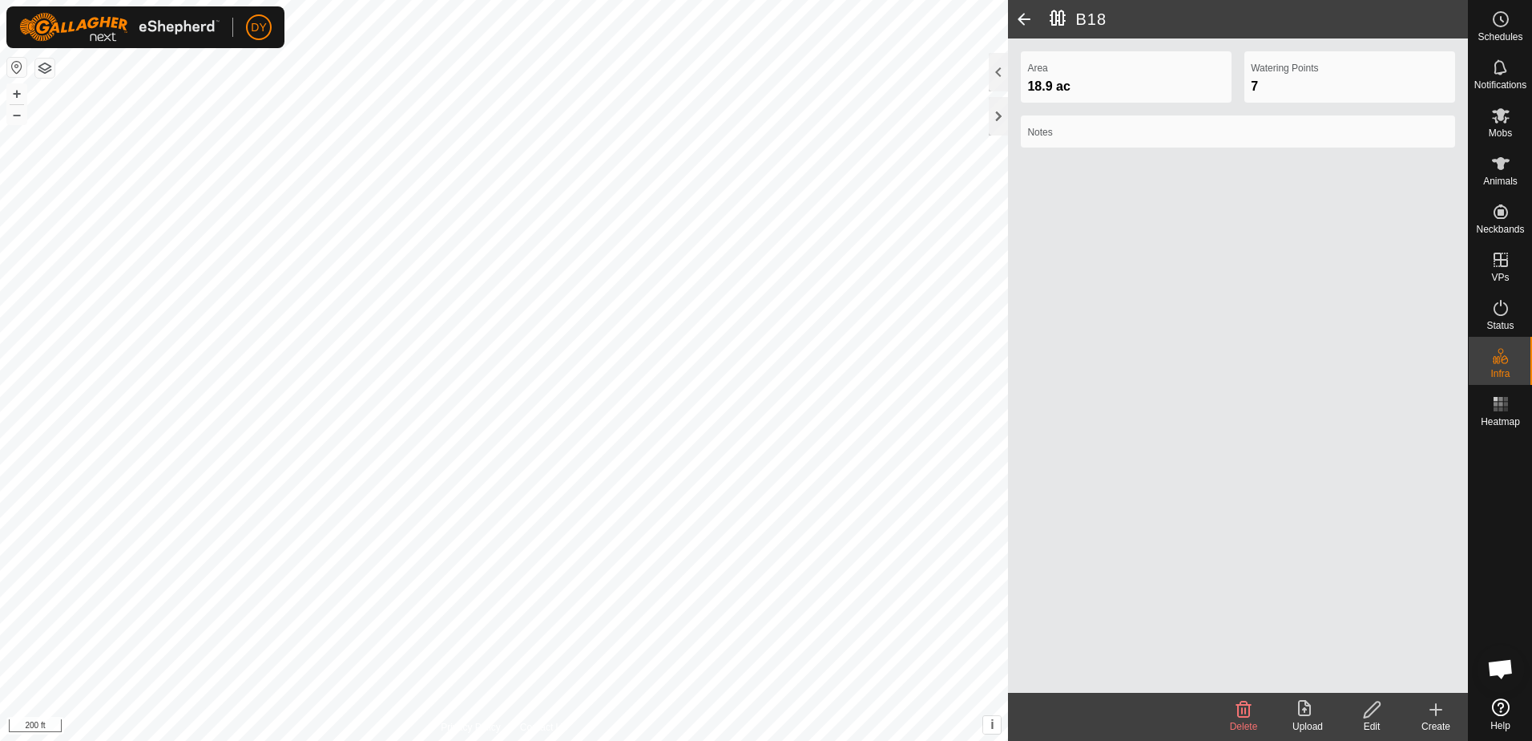
click at [1435, 705] on icon at bounding box center [1436, 709] width 19 height 19
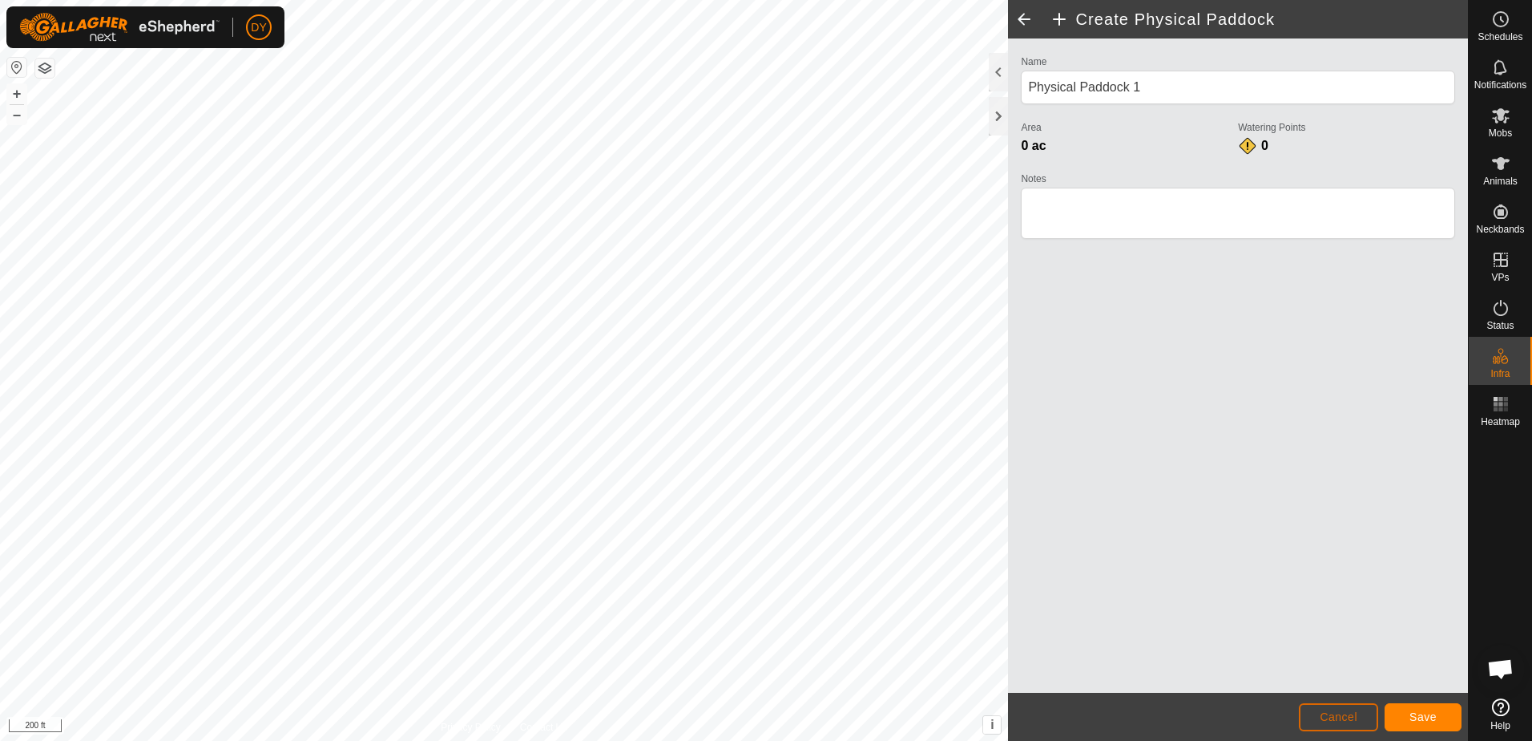
click at [1367, 714] on button "Cancel" at bounding box center [1338, 717] width 79 height 28
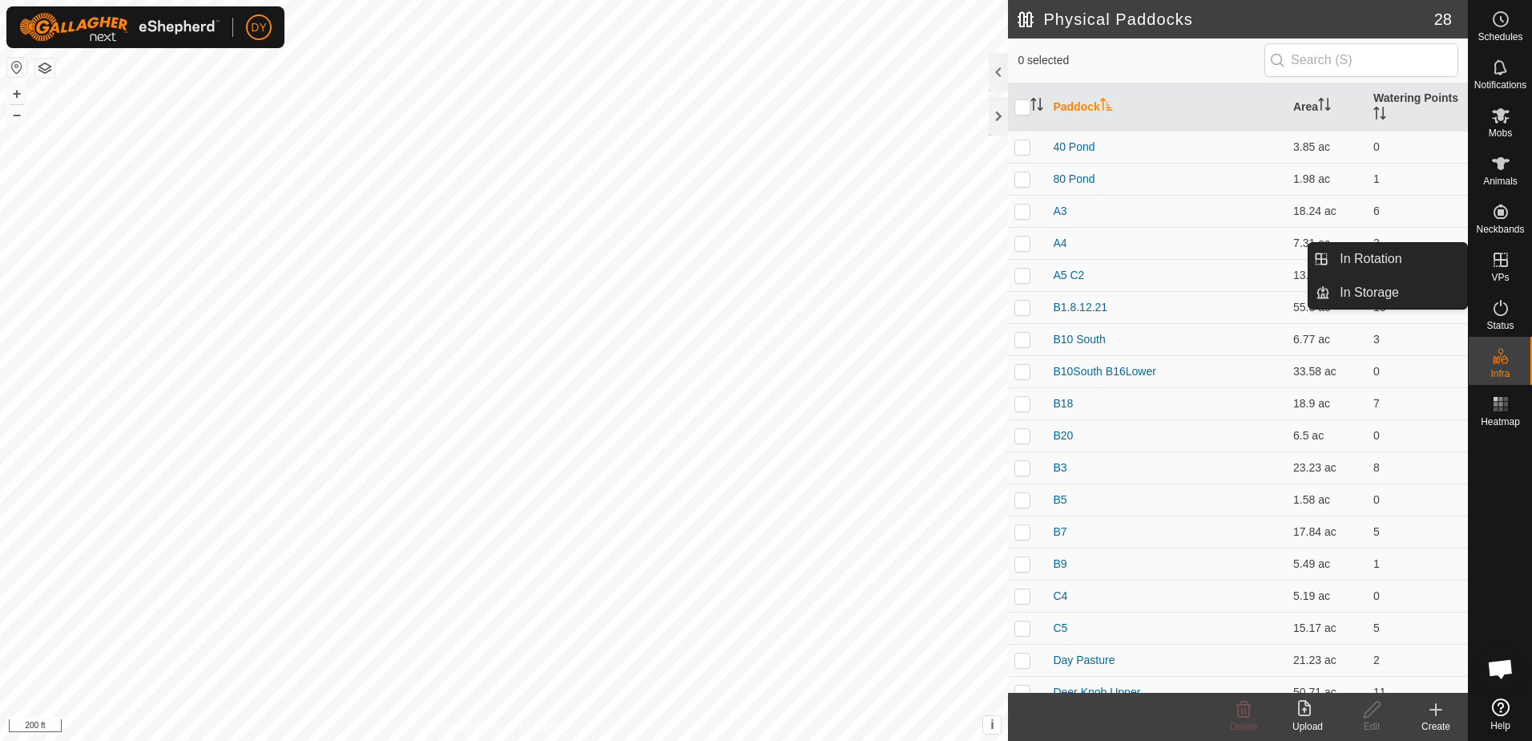
click at [1502, 262] on icon at bounding box center [1501, 259] width 19 height 19
click at [1423, 264] on link "In Rotation" at bounding box center [1398, 259] width 137 height 32
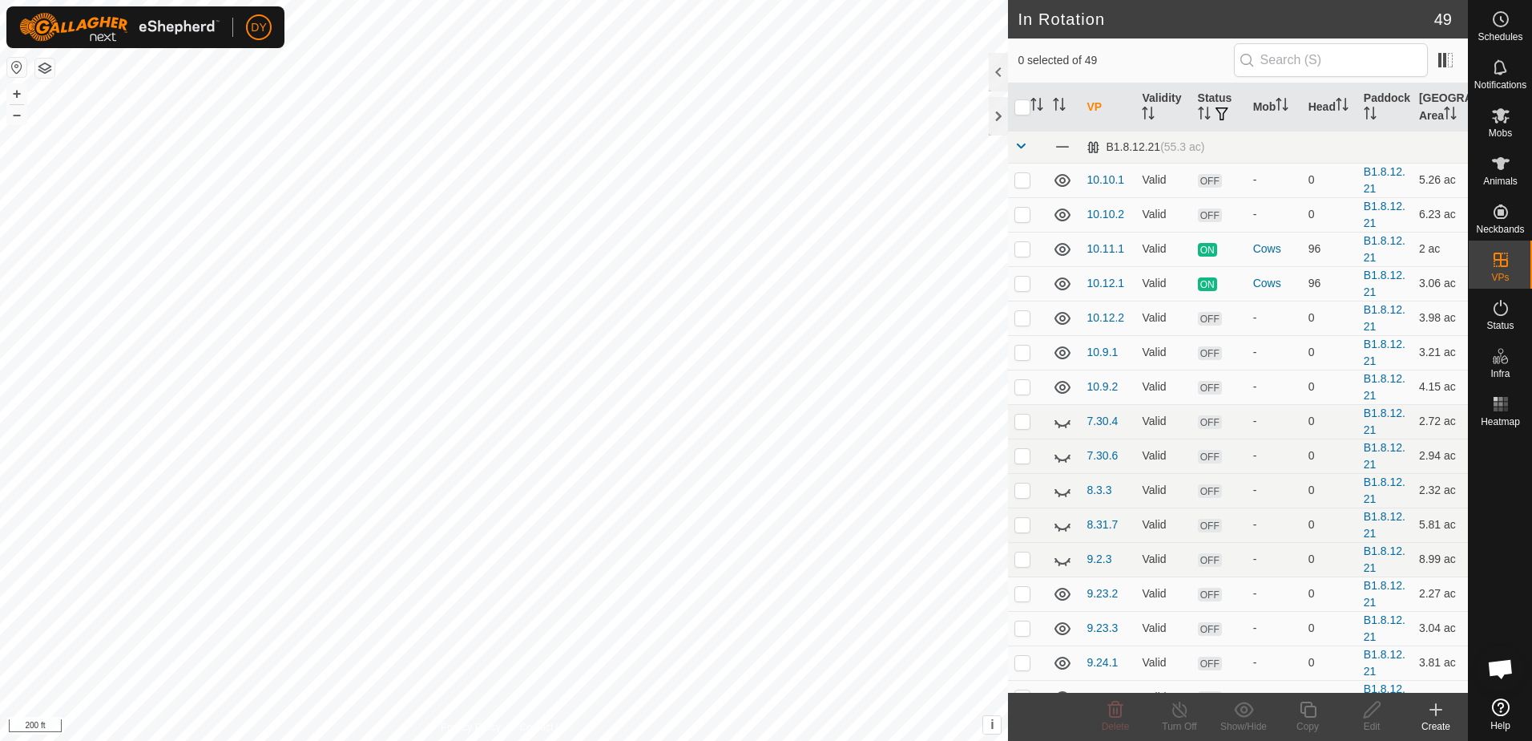
click at [1427, 712] on icon at bounding box center [1436, 709] width 19 height 19
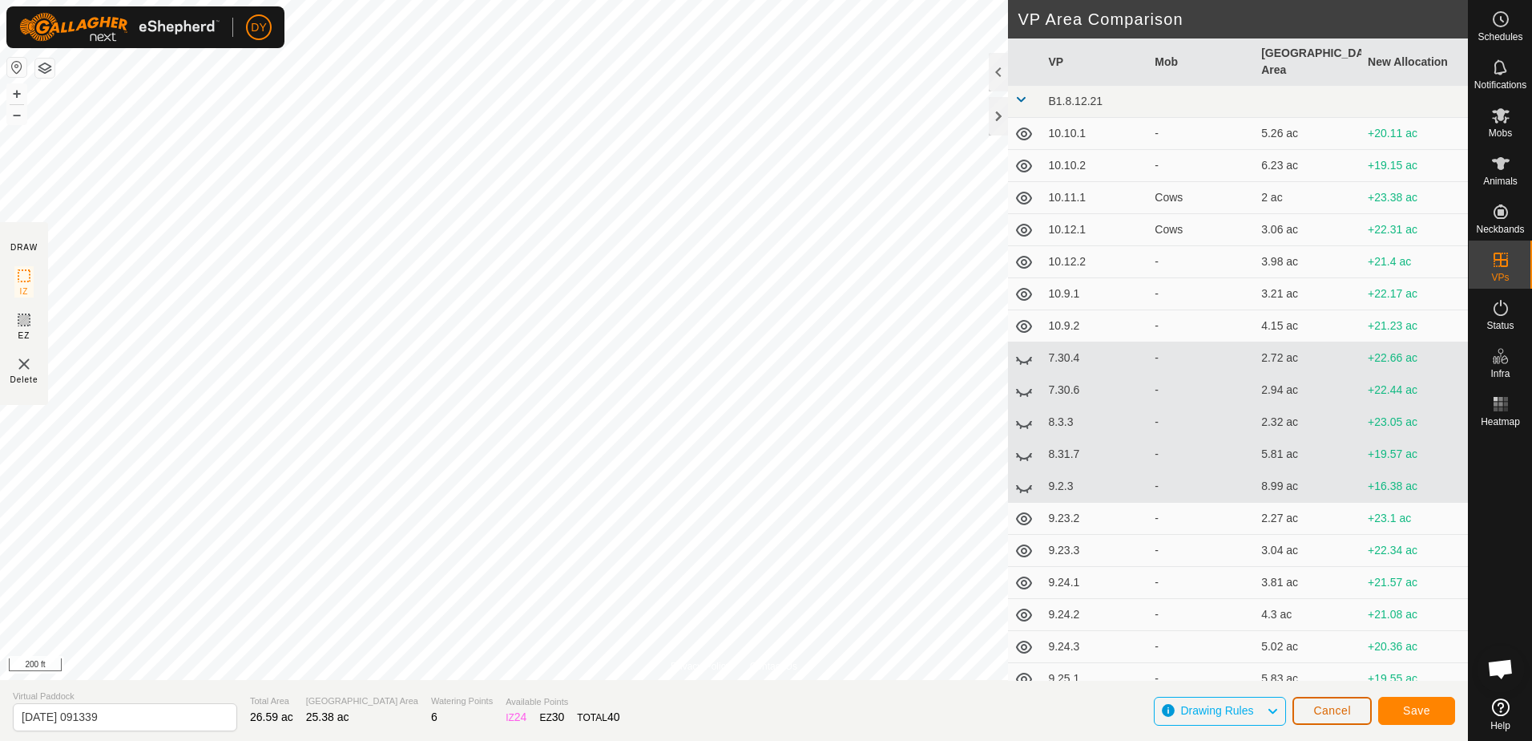
click at [1334, 706] on span "Cancel" at bounding box center [1333, 710] width 38 height 13
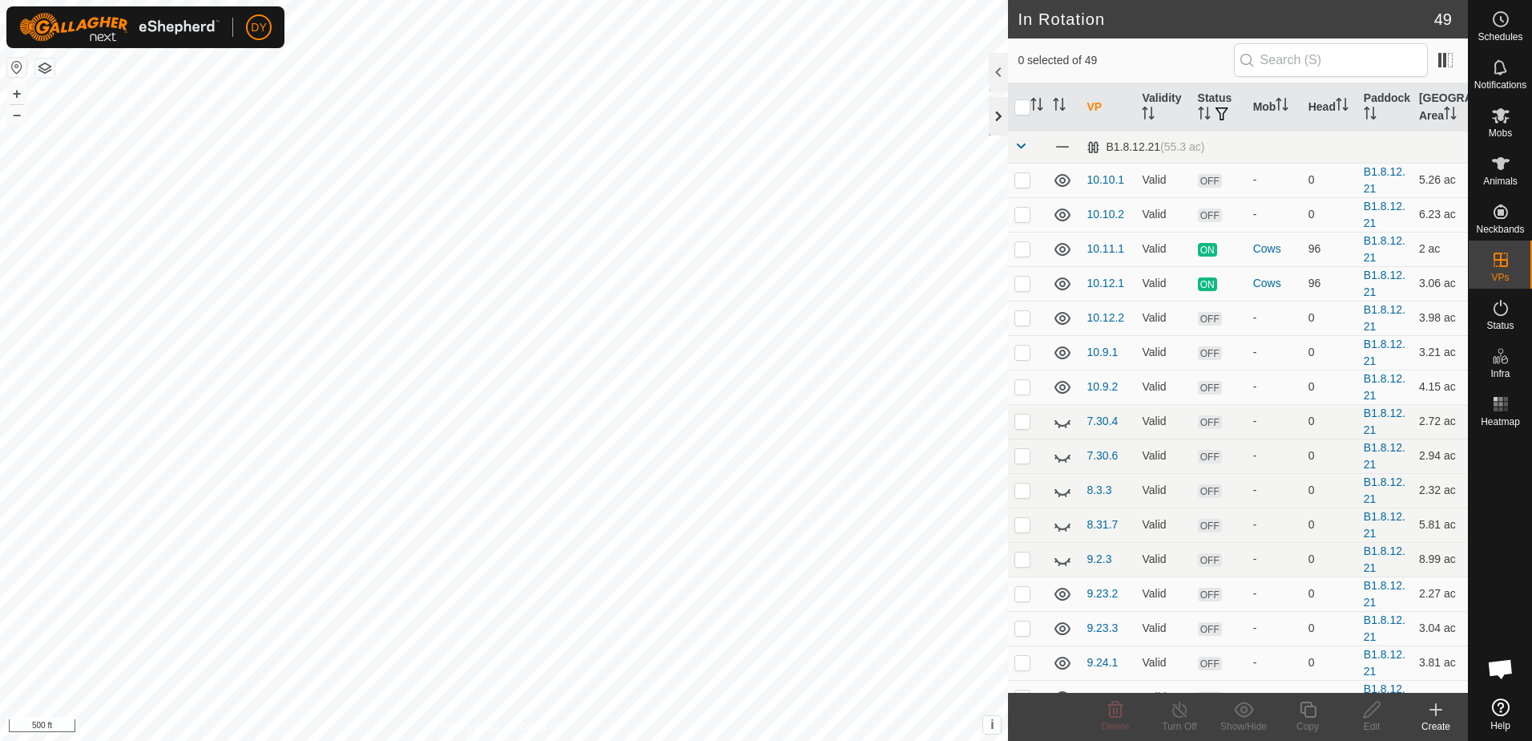
click at [1003, 116] on div at bounding box center [998, 116] width 19 height 38
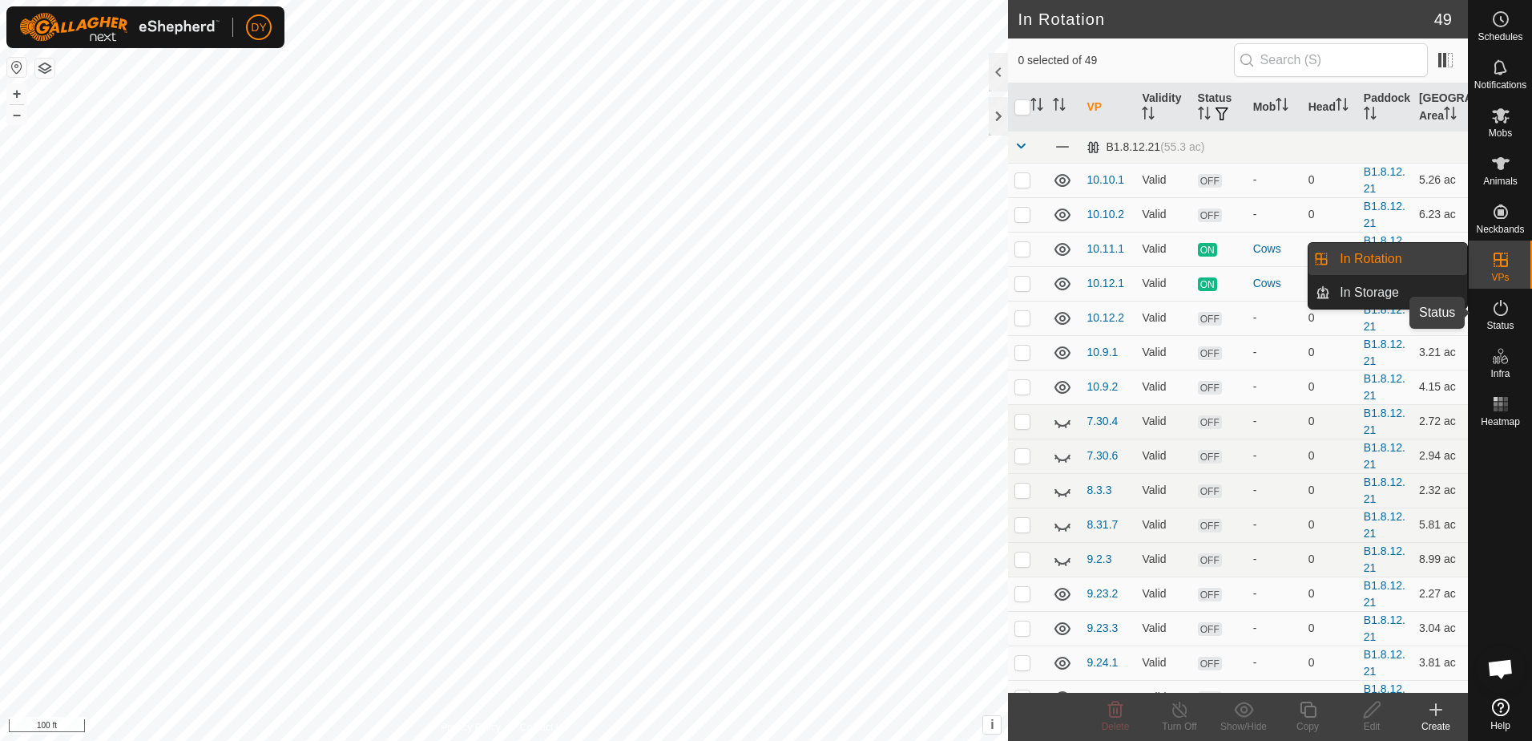
drag, startPoint x: 1504, startPoint y: 303, endPoint x: 1500, endPoint y: 392, distance: 89.0
click at [1504, 303] on icon at bounding box center [1501, 308] width 14 height 16
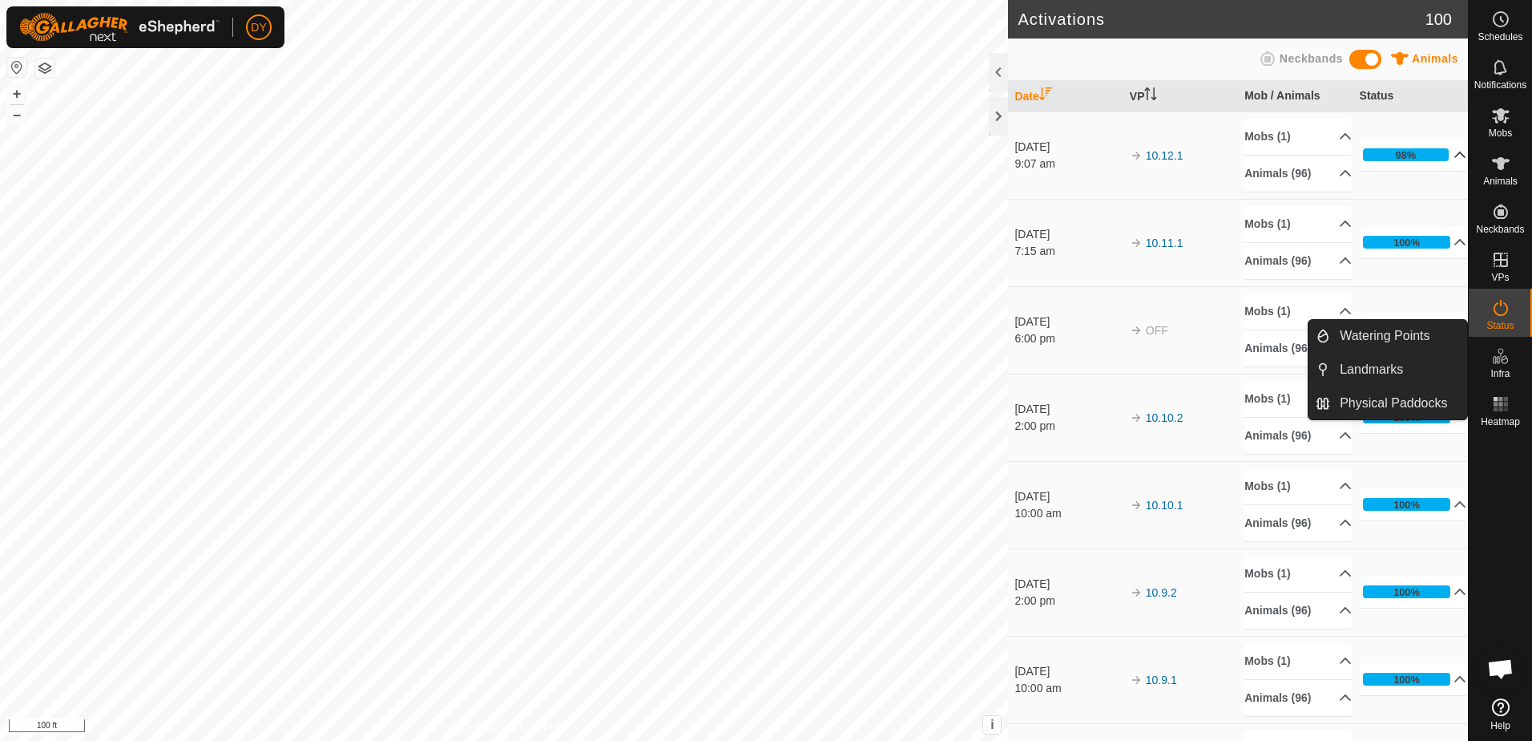
click at [1438, 151] on p-accordion-header "98%" at bounding box center [1413, 155] width 107 height 32
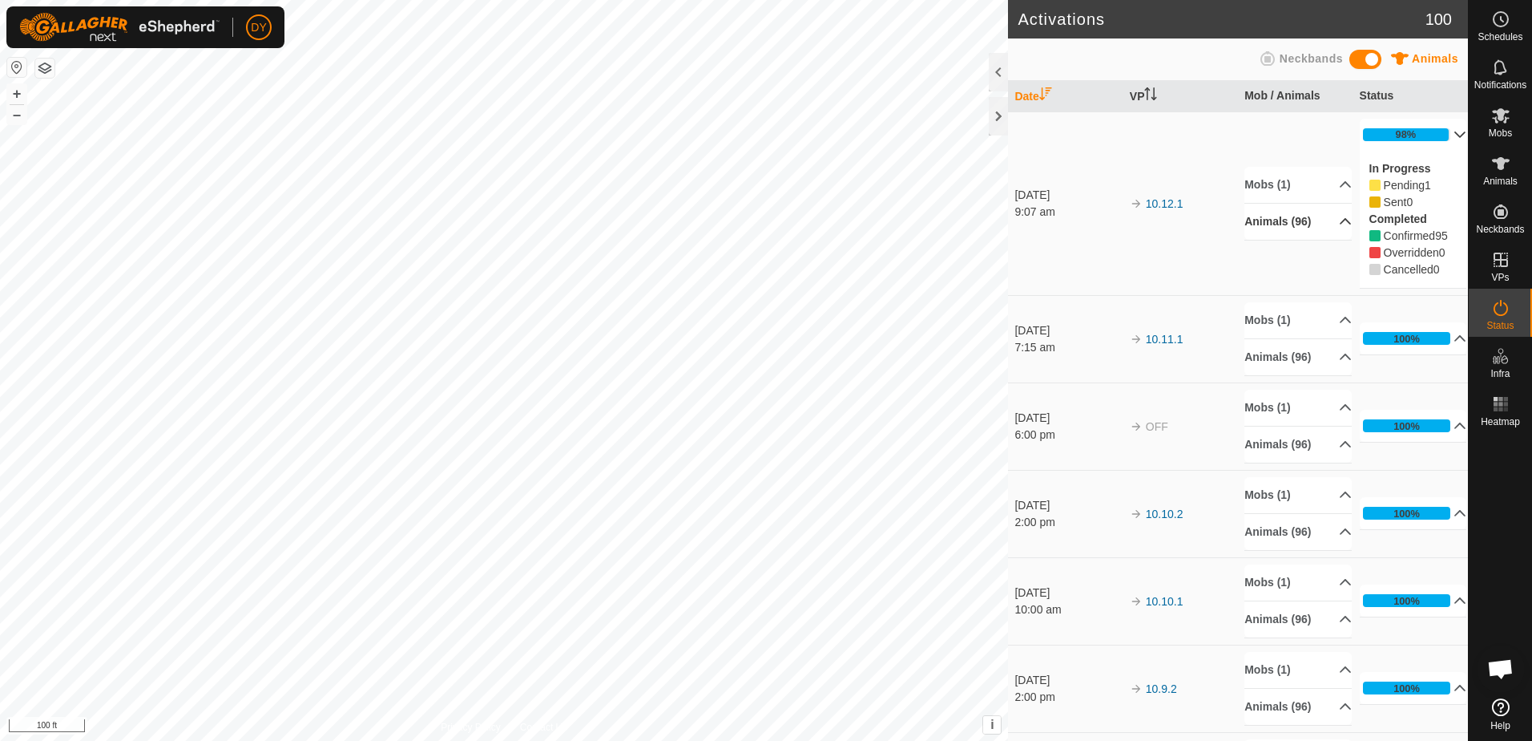
click at [1324, 221] on p-accordion-header "Animals (96)" at bounding box center [1298, 222] width 107 height 36
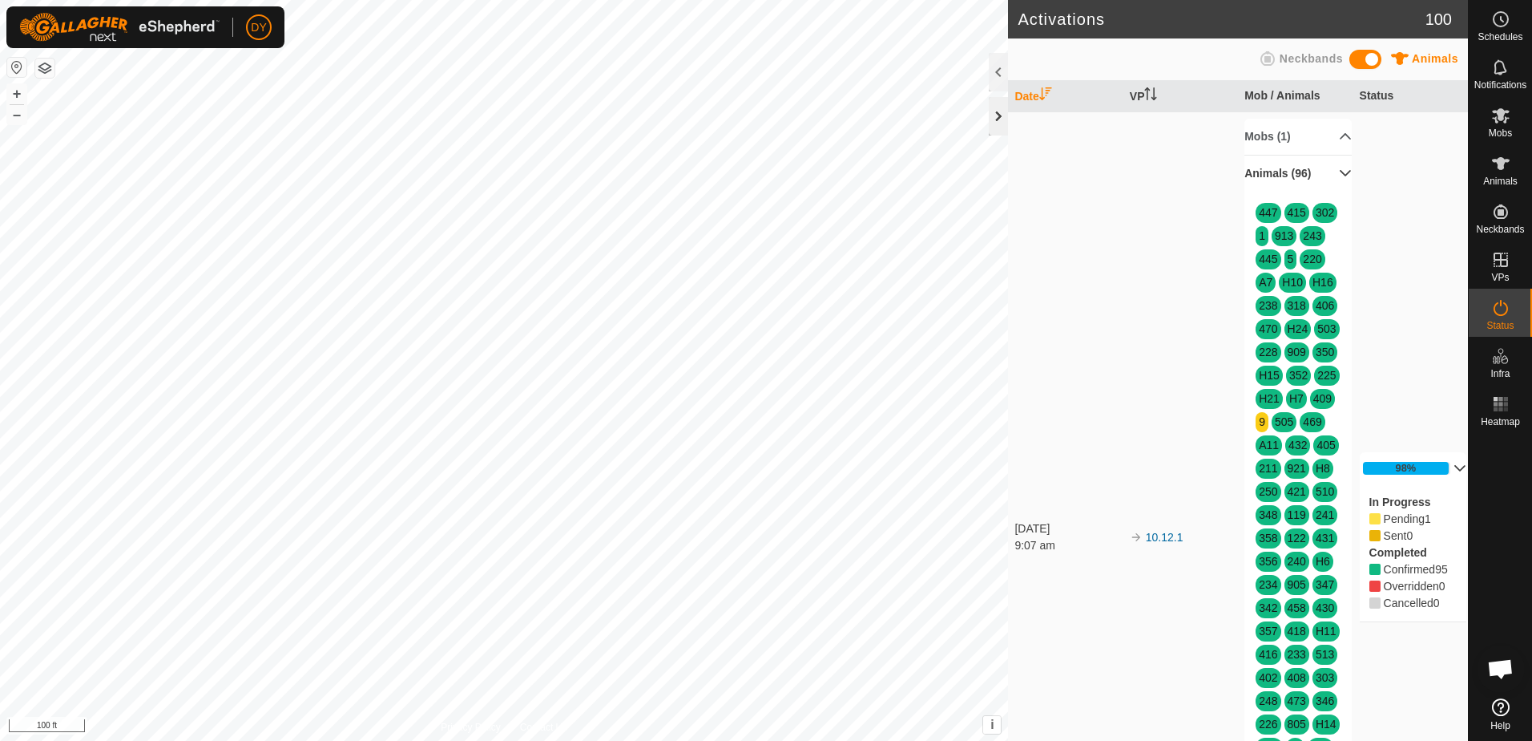
click at [999, 115] on div at bounding box center [998, 116] width 19 height 38
